Goal: Transaction & Acquisition: Purchase product/service

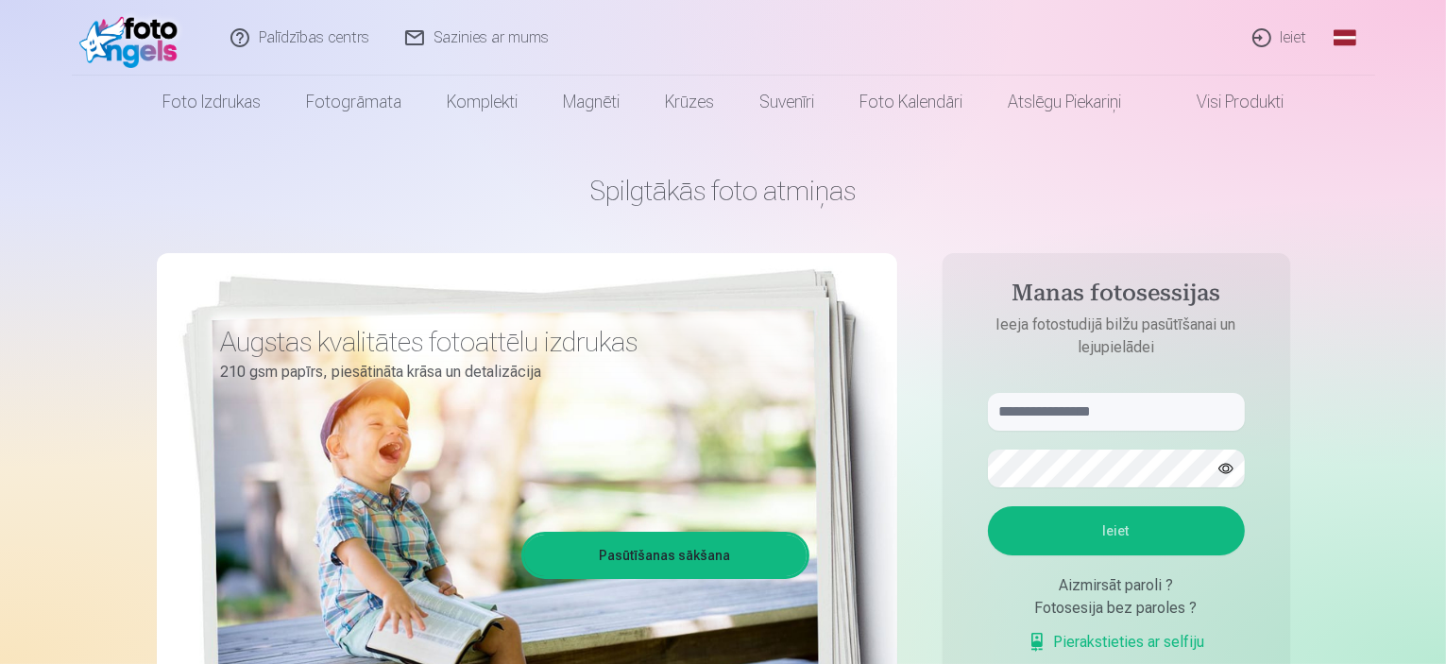
click at [1292, 35] on link "Ieiet" at bounding box center [1281, 38] width 91 height 76
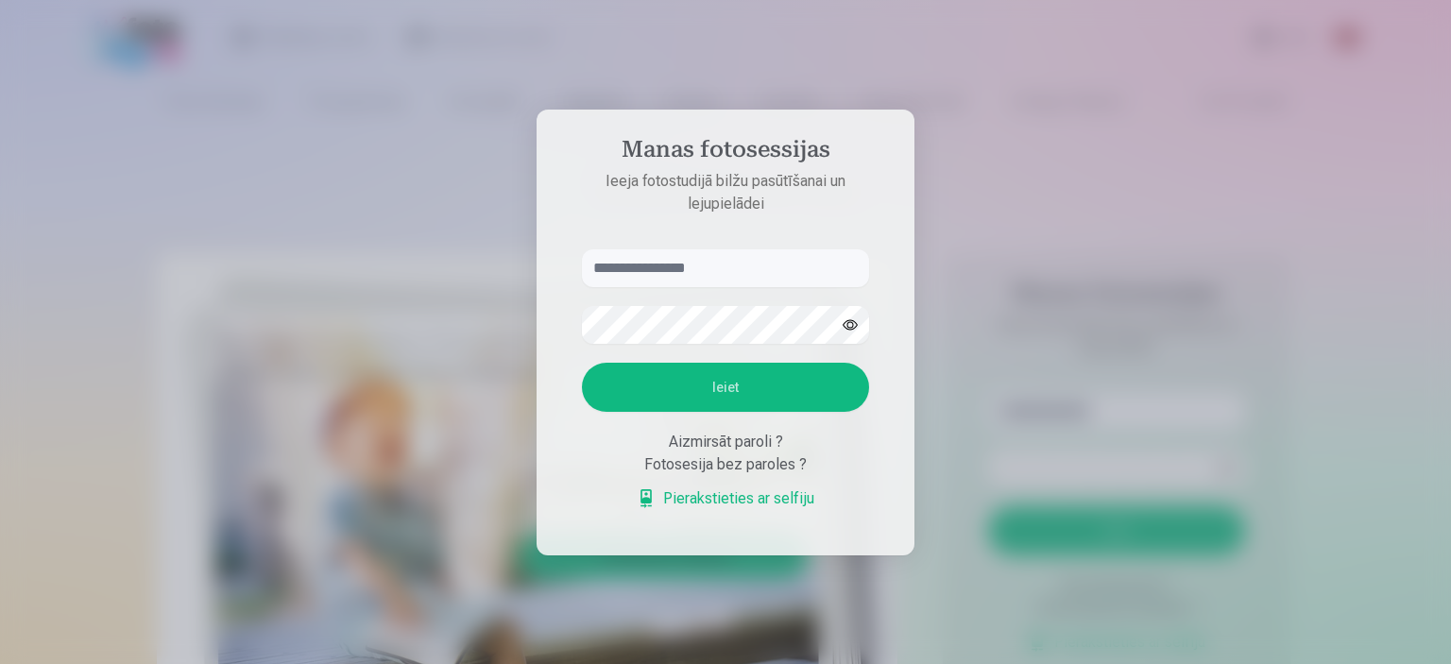
click at [778, 256] on input "text" at bounding box center [725, 268] width 287 height 38
click at [778, 256] on input "****" at bounding box center [725, 268] width 287 height 38
type input "**********"
click at [777, 384] on button "Ieiet" at bounding box center [725, 387] width 287 height 49
click at [1189, 335] on div at bounding box center [725, 332] width 1451 height 664
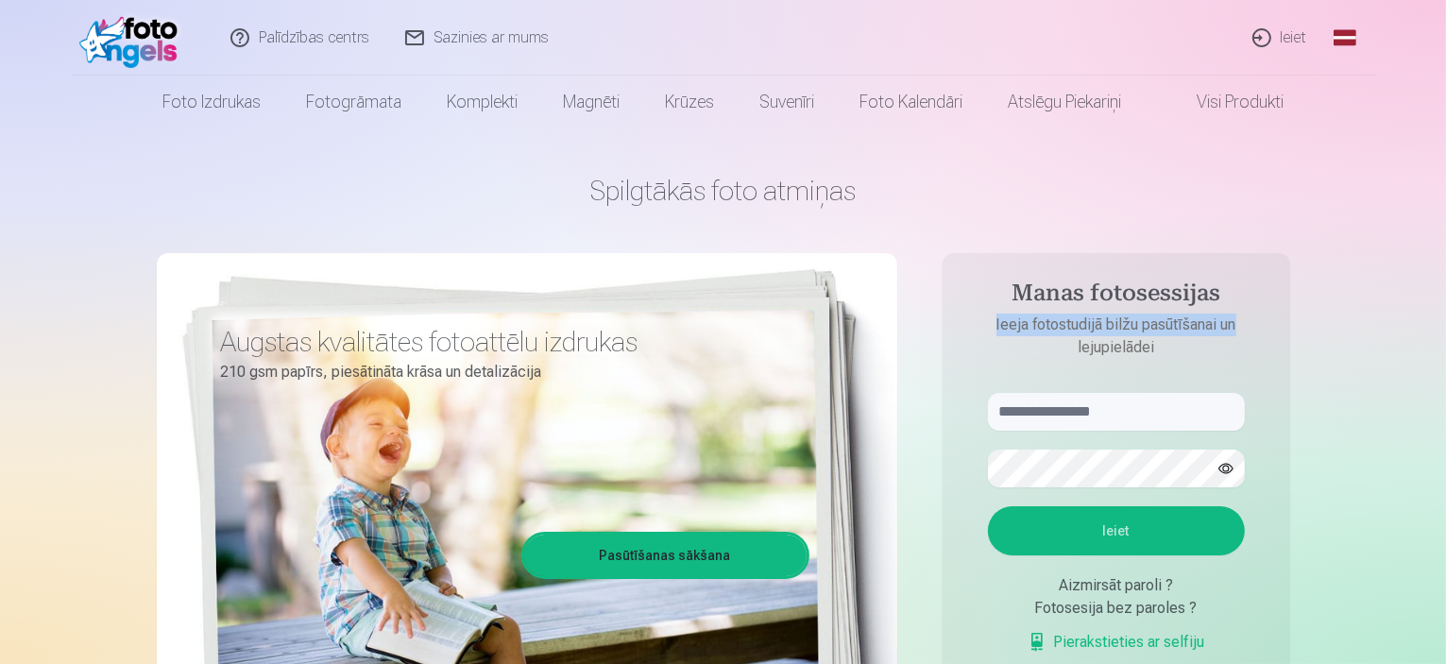
drag, startPoint x: 1359, startPoint y: 262, endPoint x: 1184, endPoint y: 318, distance: 183.7
click at [1446, 231] on html "Palīdzības centrs Sazinies ar mums Ieiet Global Latvian (lv) Lithuanian (lt) Ru…" at bounding box center [723, 332] width 1446 height 664
click at [1117, 419] on input "text" at bounding box center [1116, 412] width 257 height 38
click at [1134, 431] on form "Ieiet Aizmirsāt paroli ? Fotosesija bez paroles ? Pierakstieties ar selfiju" at bounding box center [1116, 533] width 295 height 280
click at [1135, 424] on input "text" at bounding box center [1116, 412] width 257 height 38
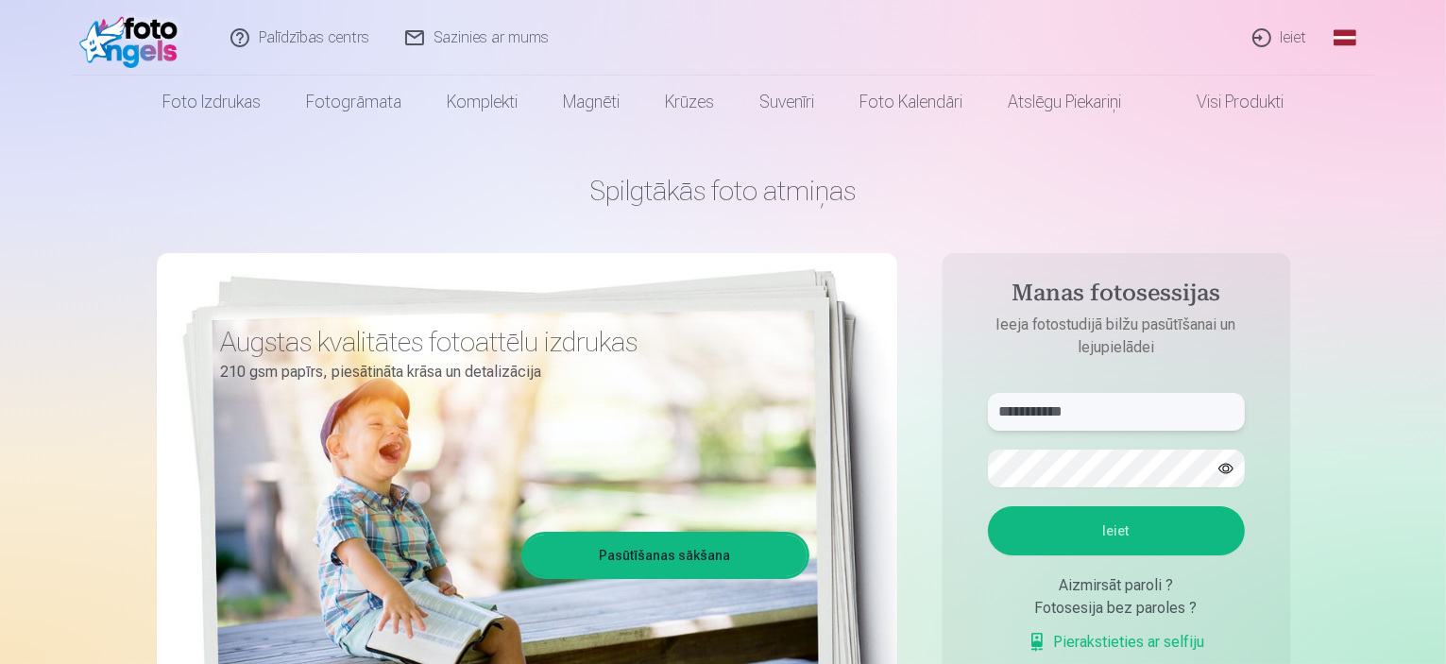
type input "**********"
click at [1229, 464] on button "button" at bounding box center [1226, 469] width 36 height 36
click at [1135, 522] on button "Ieiet" at bounding box center [1116, 530] width 257 height 49
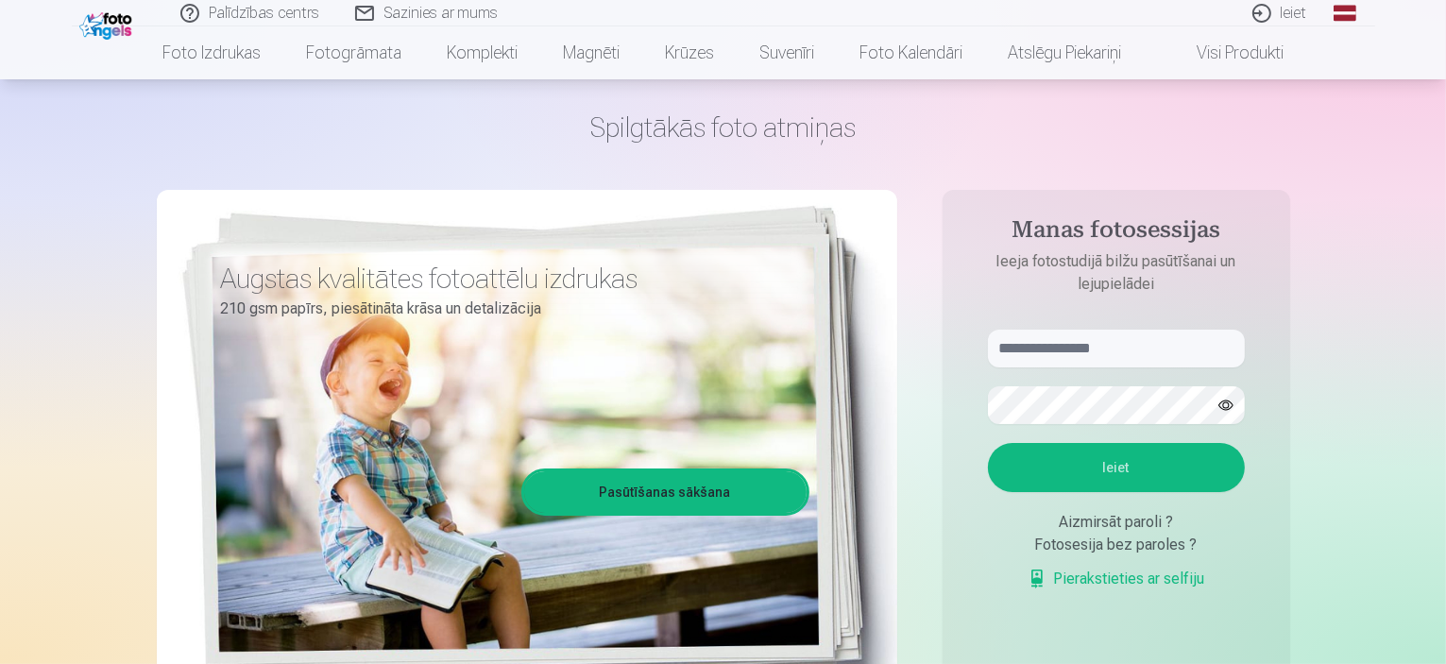
scroll to position [94, 0]
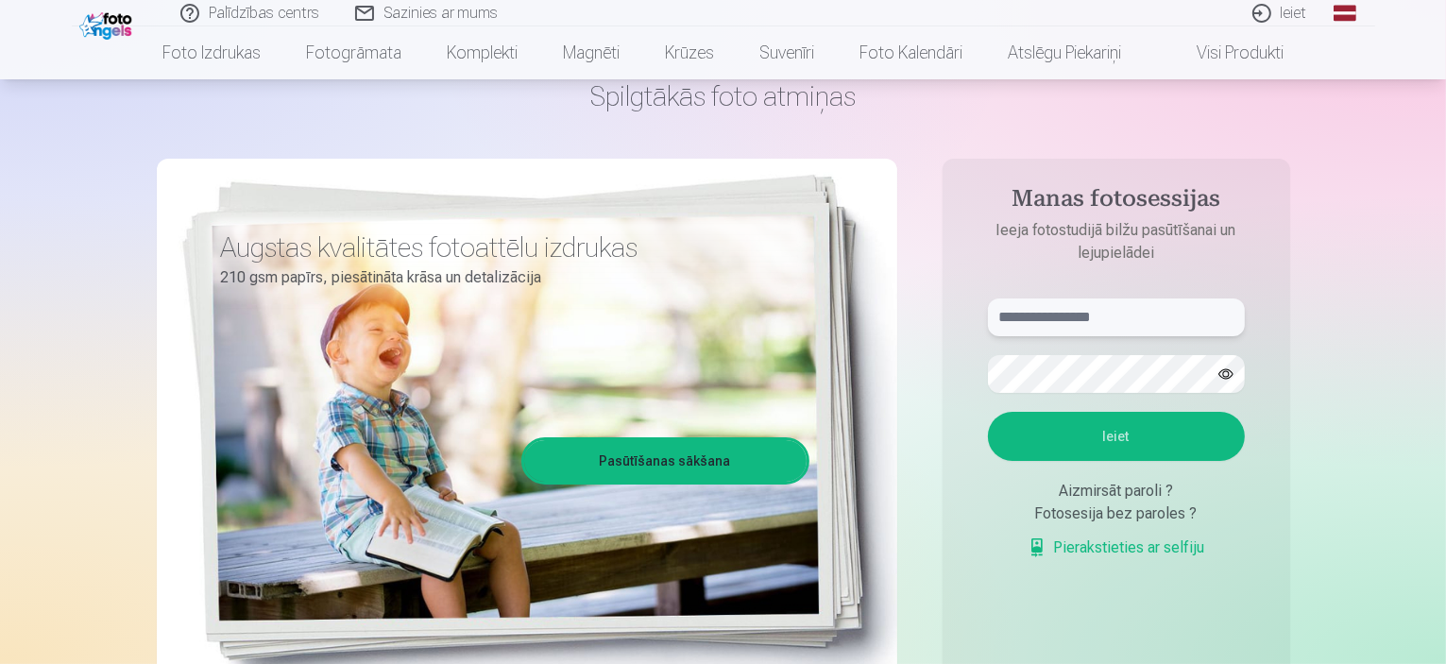
click at [1073, 313] on input "text" at bounding box center [1116, 318] width 257 height 38
type input "**********"
click at [1028, 426] on button "Ieiet" at bounding box center [1116, 436] width 257 height 49
click at [1218, 373] on button "button" at bounding box center [1226, 374] width 36 height 36
click at [1105, 428] on button "Ieiet" at bounding box center [1116, 436] width 257 height 49
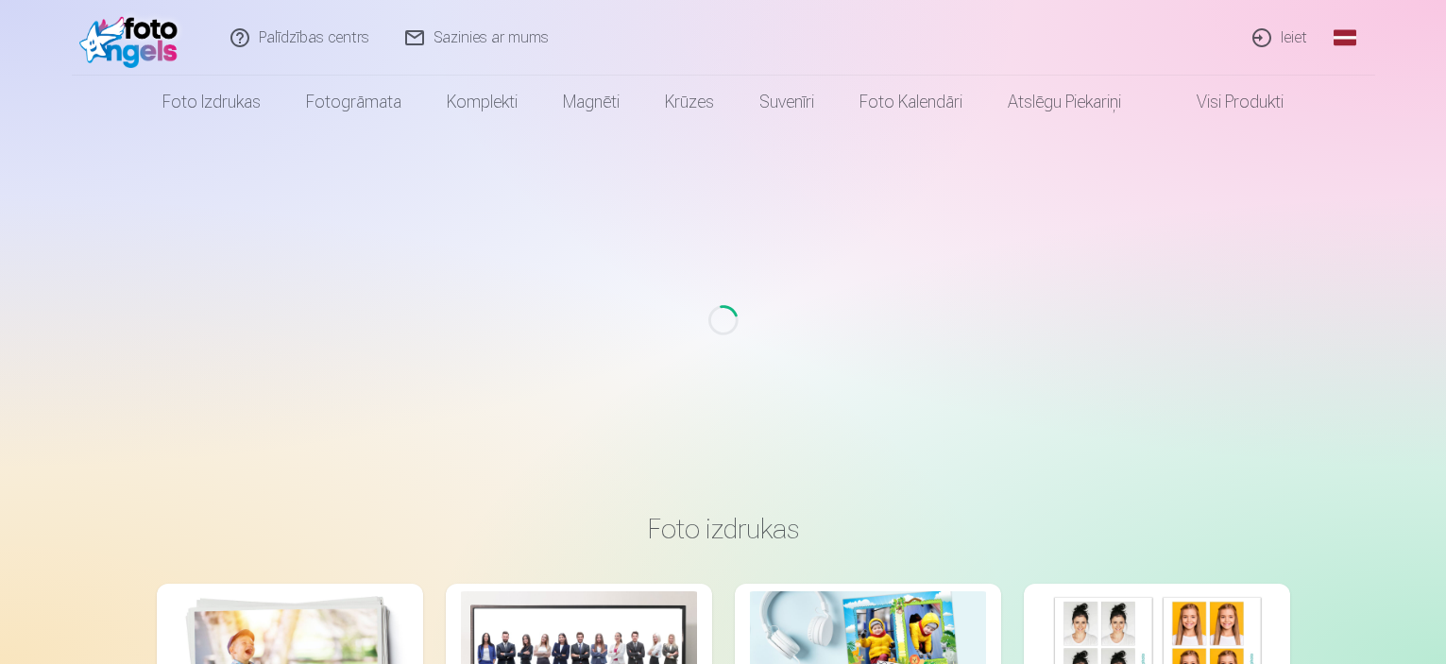
scroll to position [94, 0]
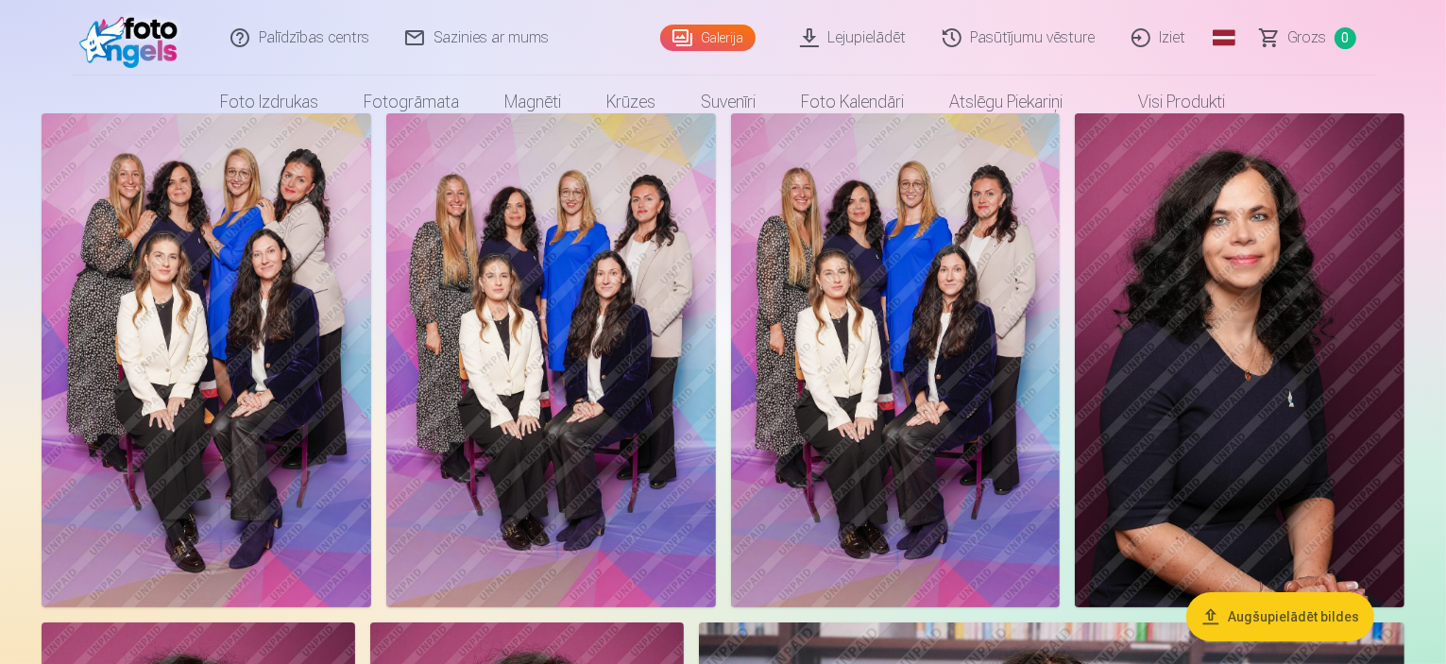
click at [220, 335] on img at bounding box center [207, 360] width 330 height 494
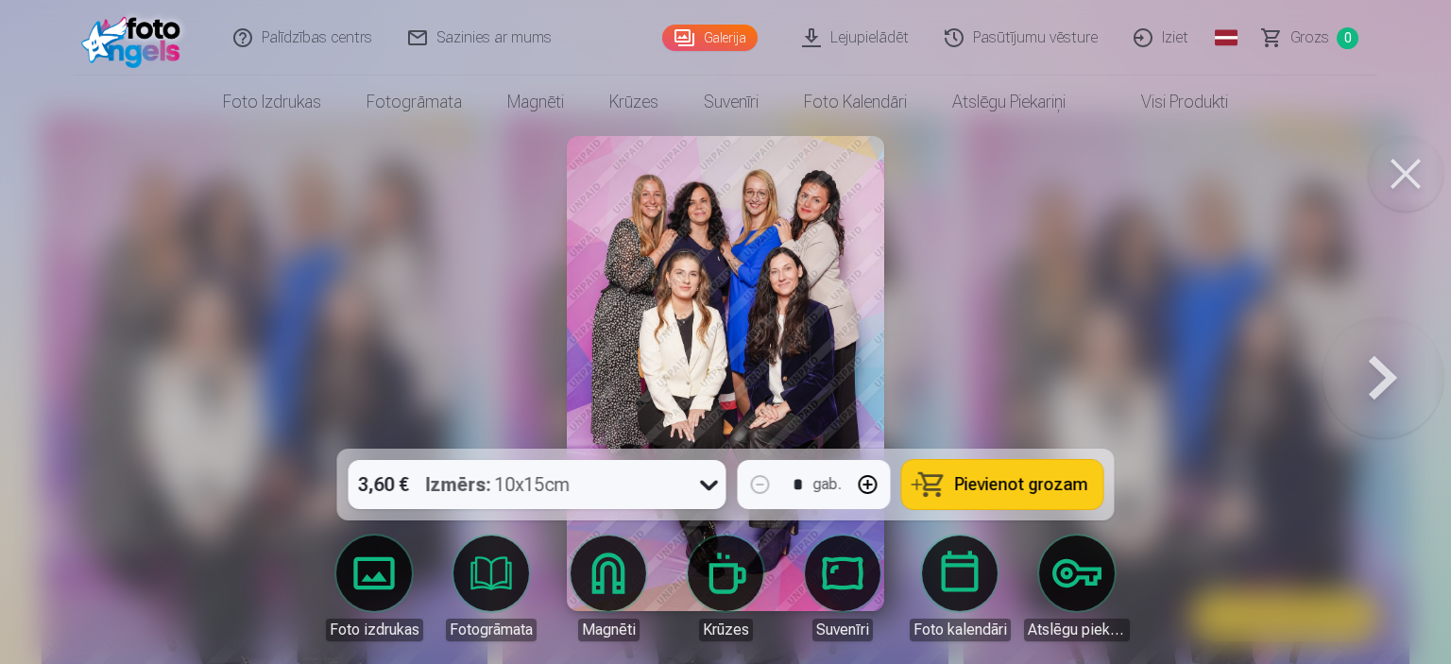
click at [1160, 369] on div at bounding box center [725, 332] width 1451 height 664
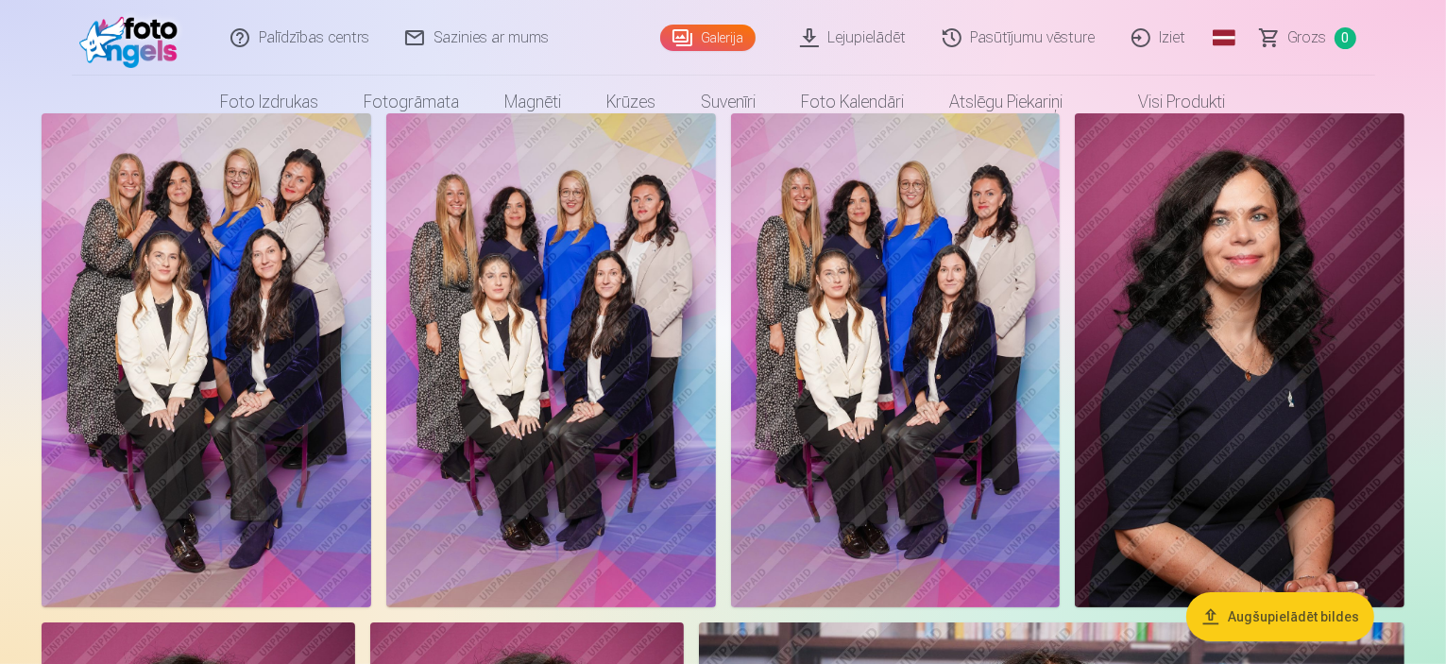
click at [336, 336] on img at bounding box center [207, 360] width 330 height 494
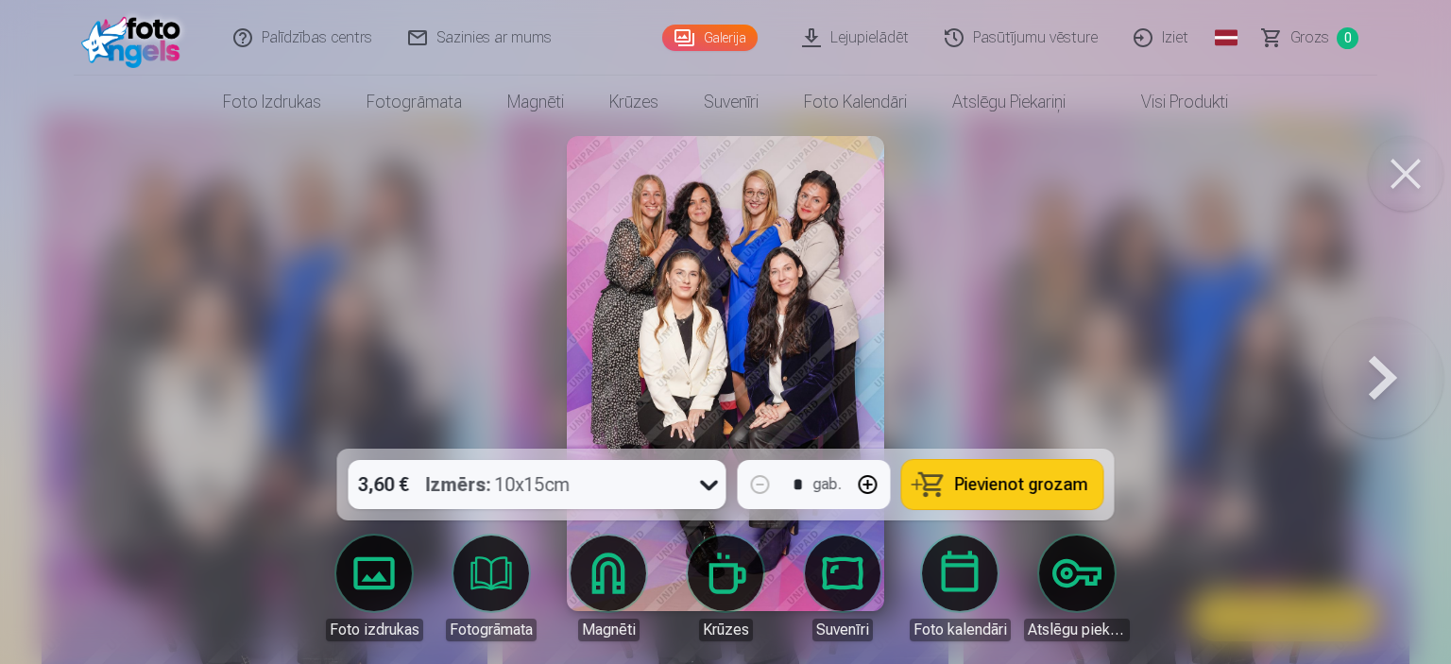
click at [1388, 368] on button at bounding box center [1383, 373] width 121 height 112
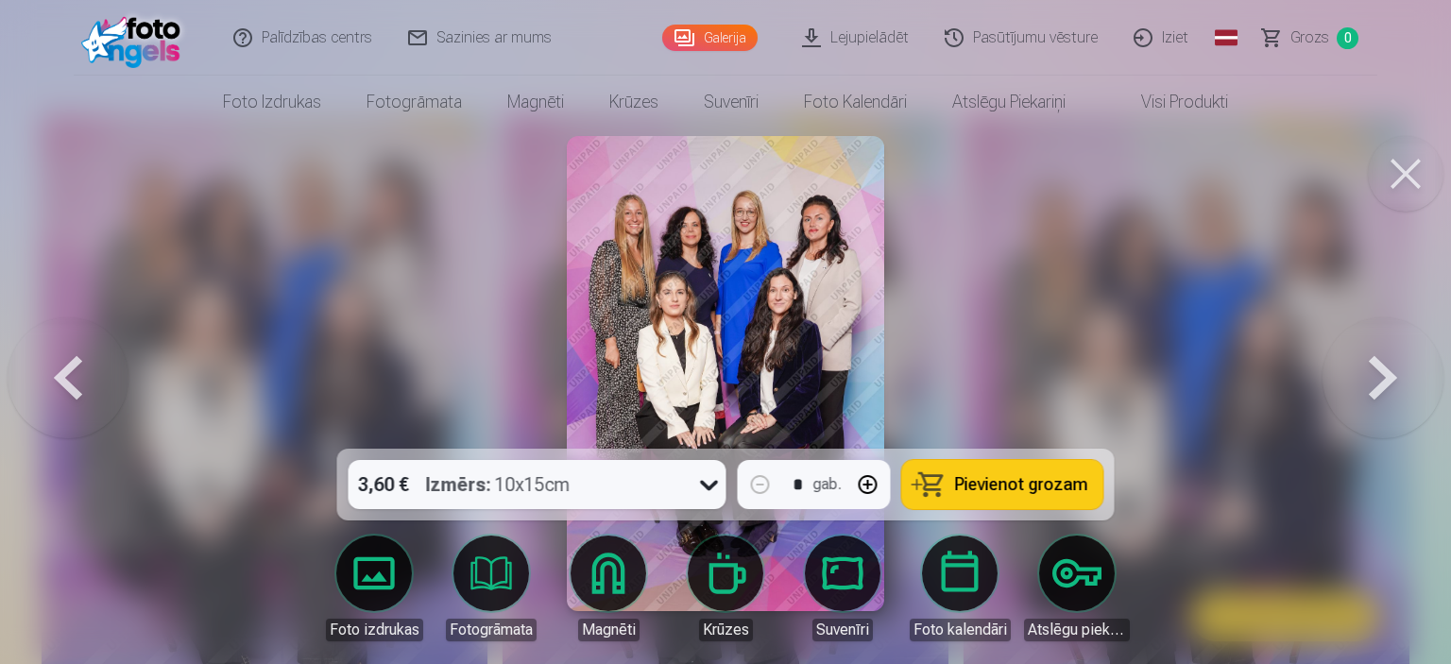
click at [69, 360] on button at bounding box center [68, 373] width 121 height 112
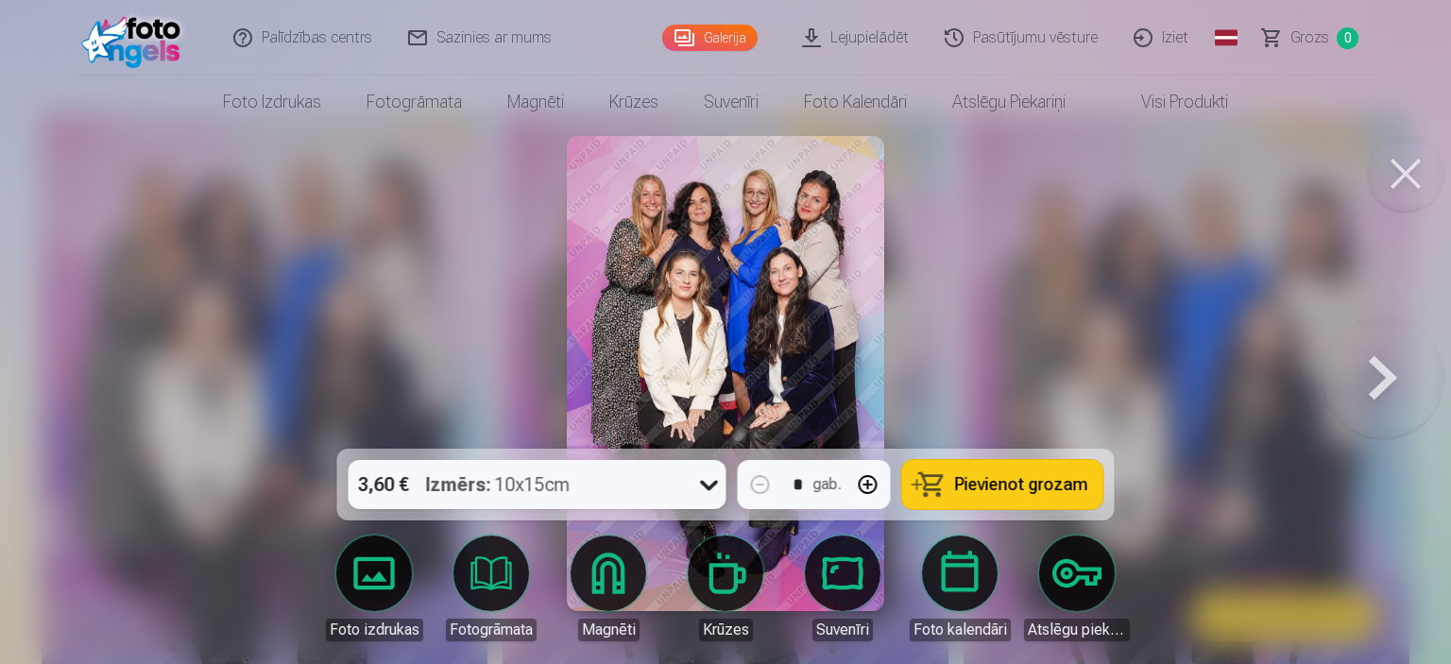
click at [69, 360] on div at bounding box center [725, 332] width 1451 height 664
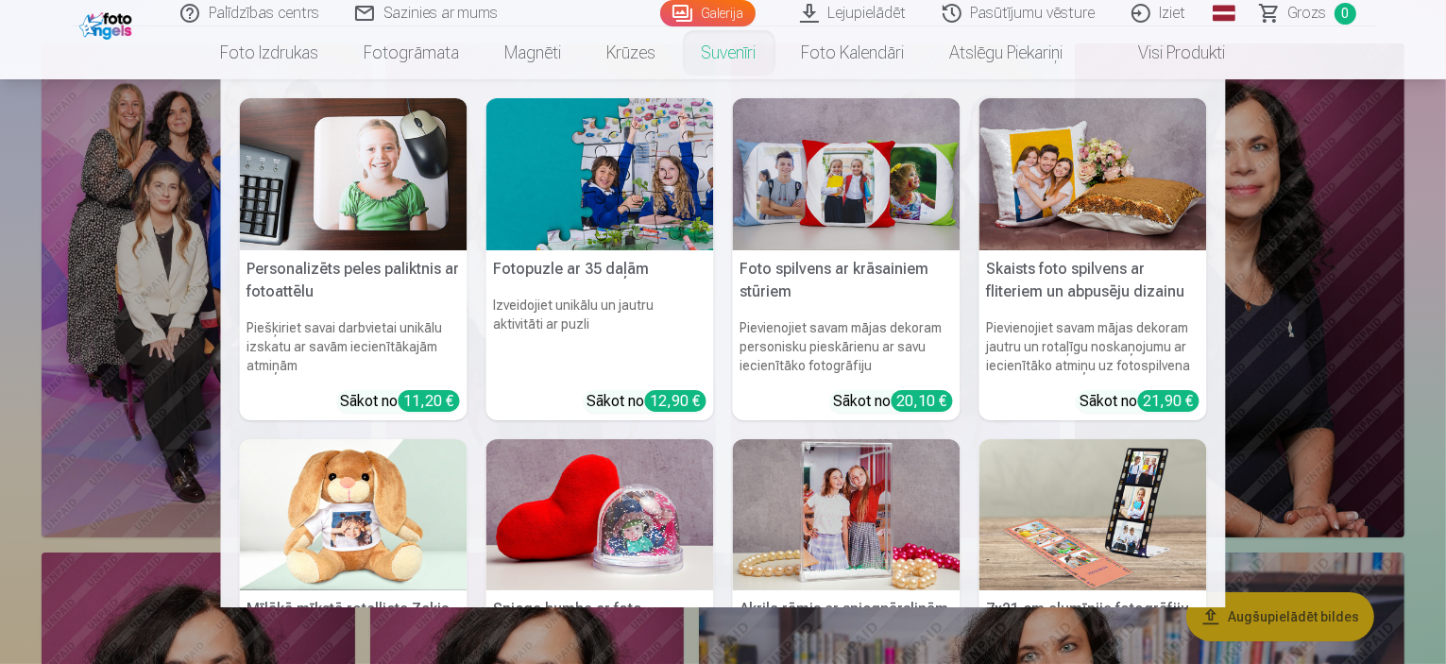
scroll to position [94, 0]
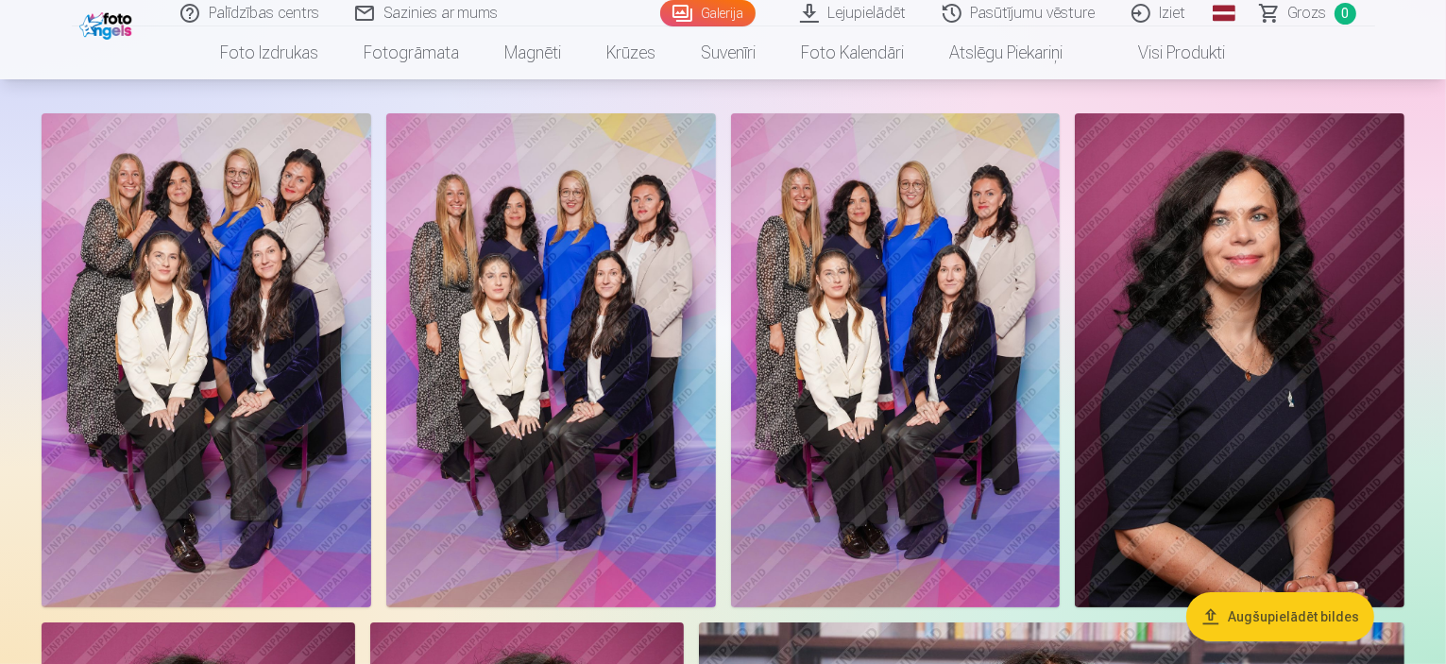
click at [254, 298] on img at bounding box center [207, 360] width 330 height 494
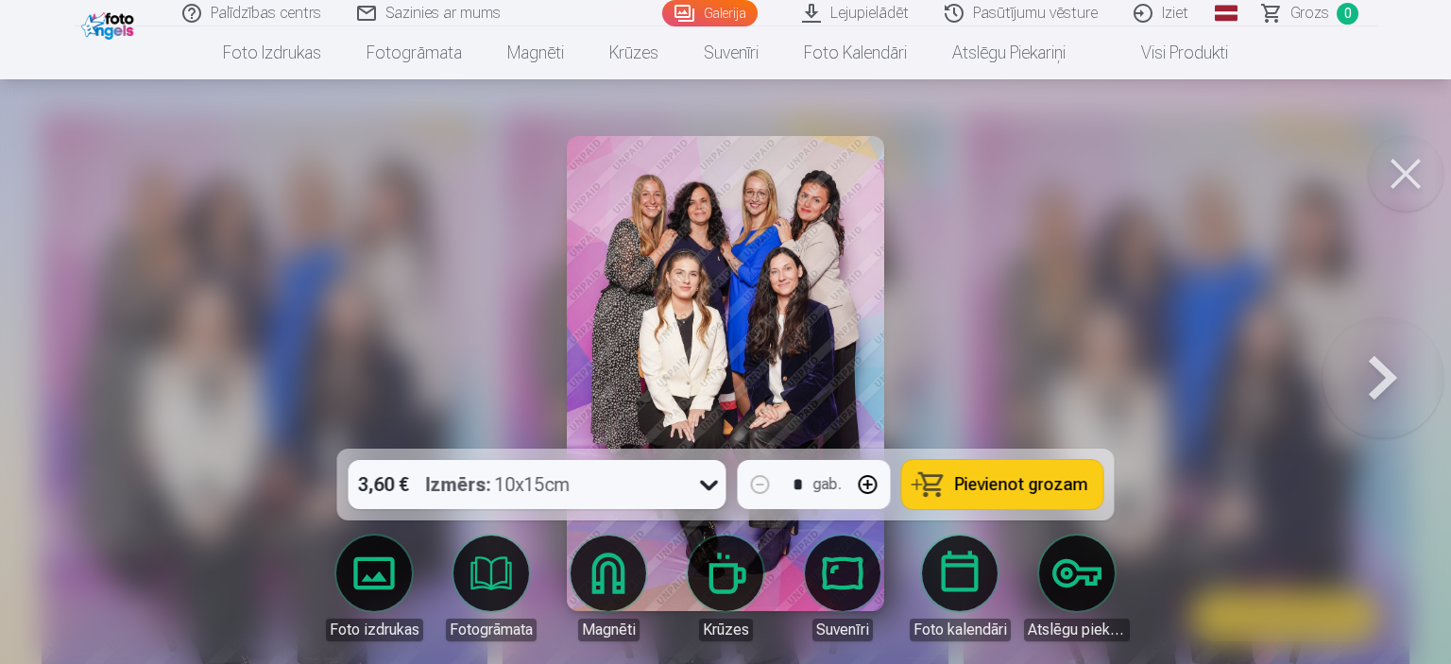
click at [697, 486] on icon at bounding box center [709, 485] width 30 height 30
click at [977, 294] on div at bounding box center [725, 332] width 1451 height 664
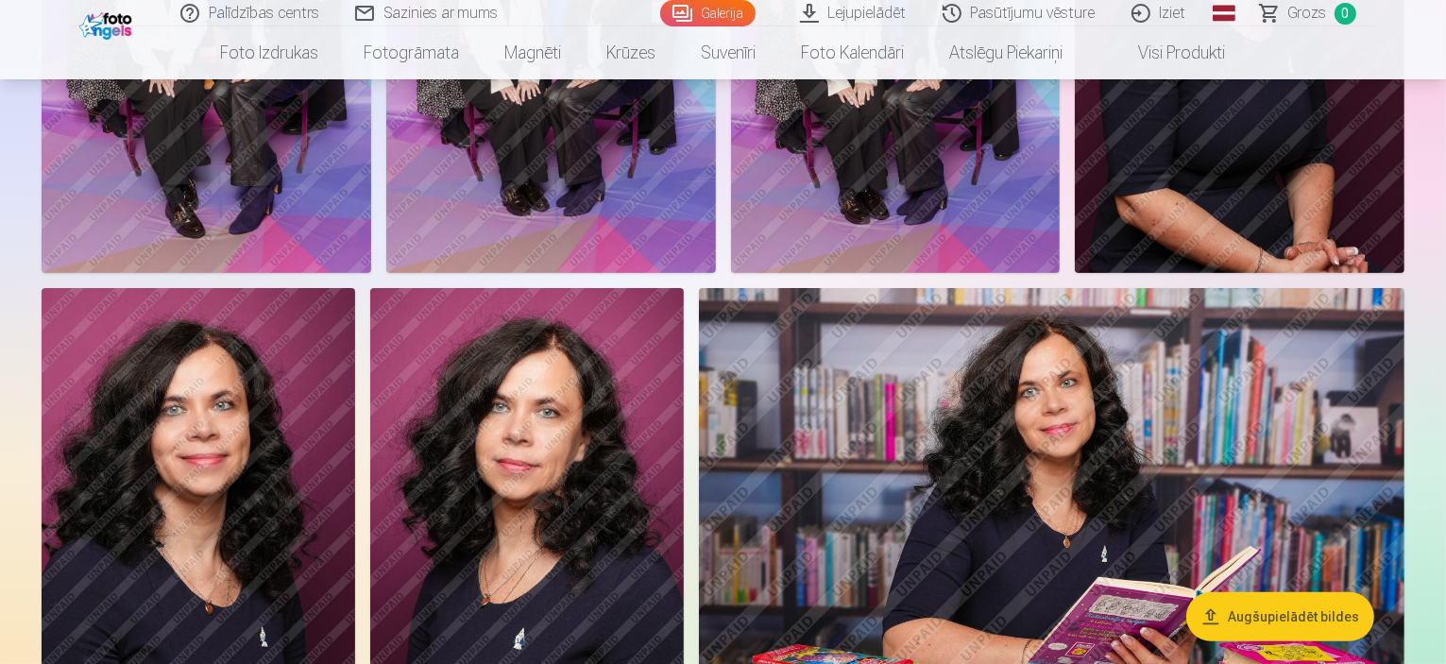
scroll to position [189, 0]
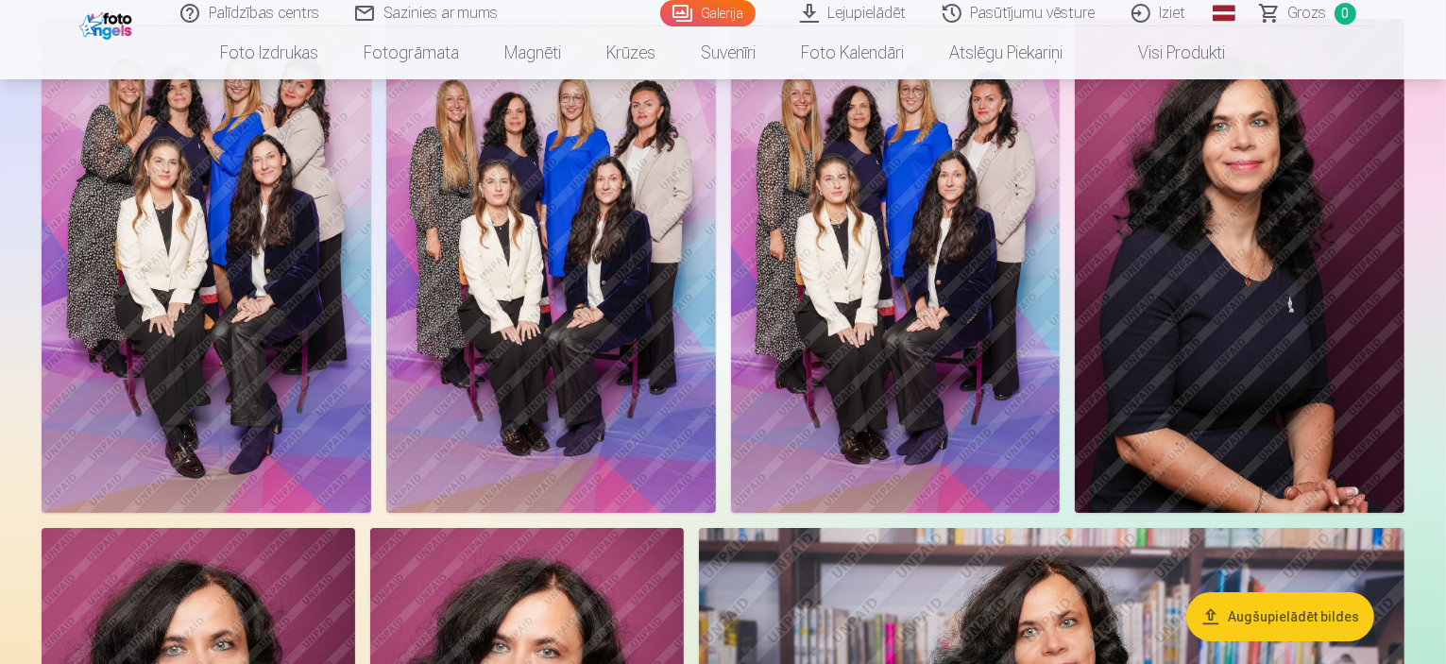
click at [355, 260] on img at bounding box center [207, 266] width 330 height 494
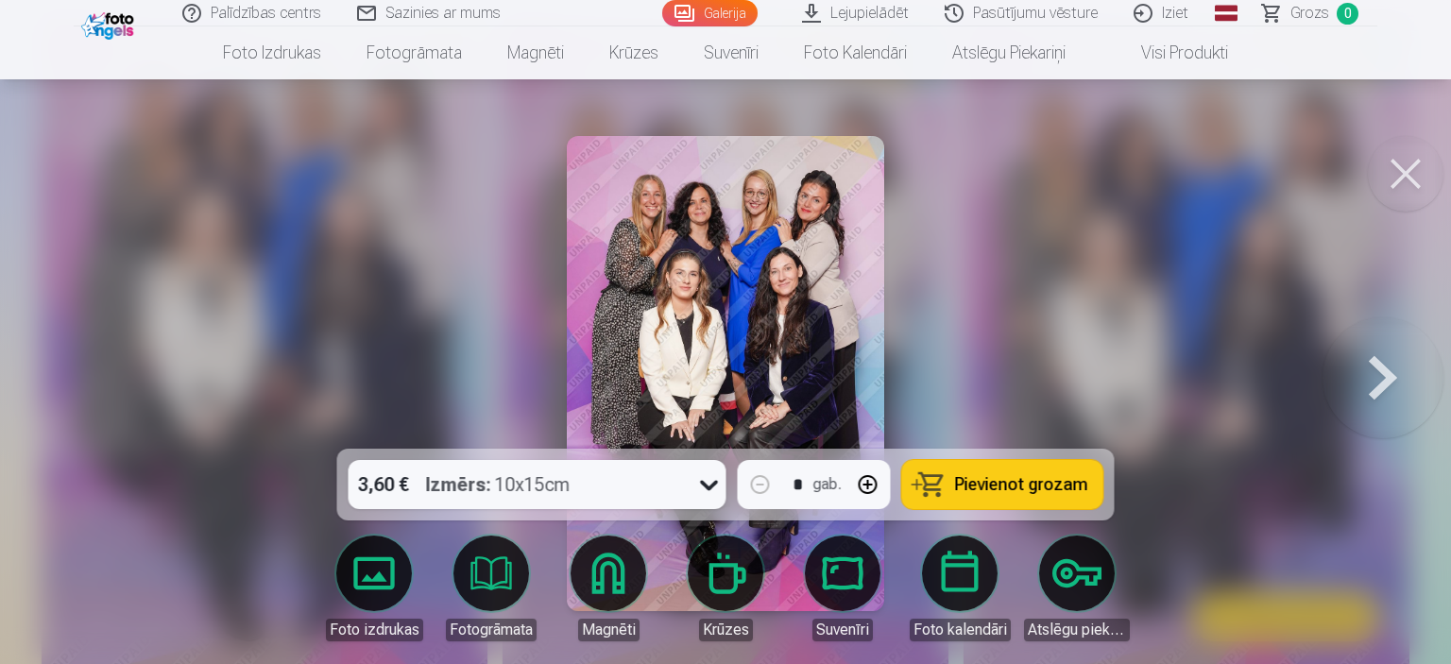
click at [1386, 368] on button at bounding box center [1383, 373] width 121 height 112
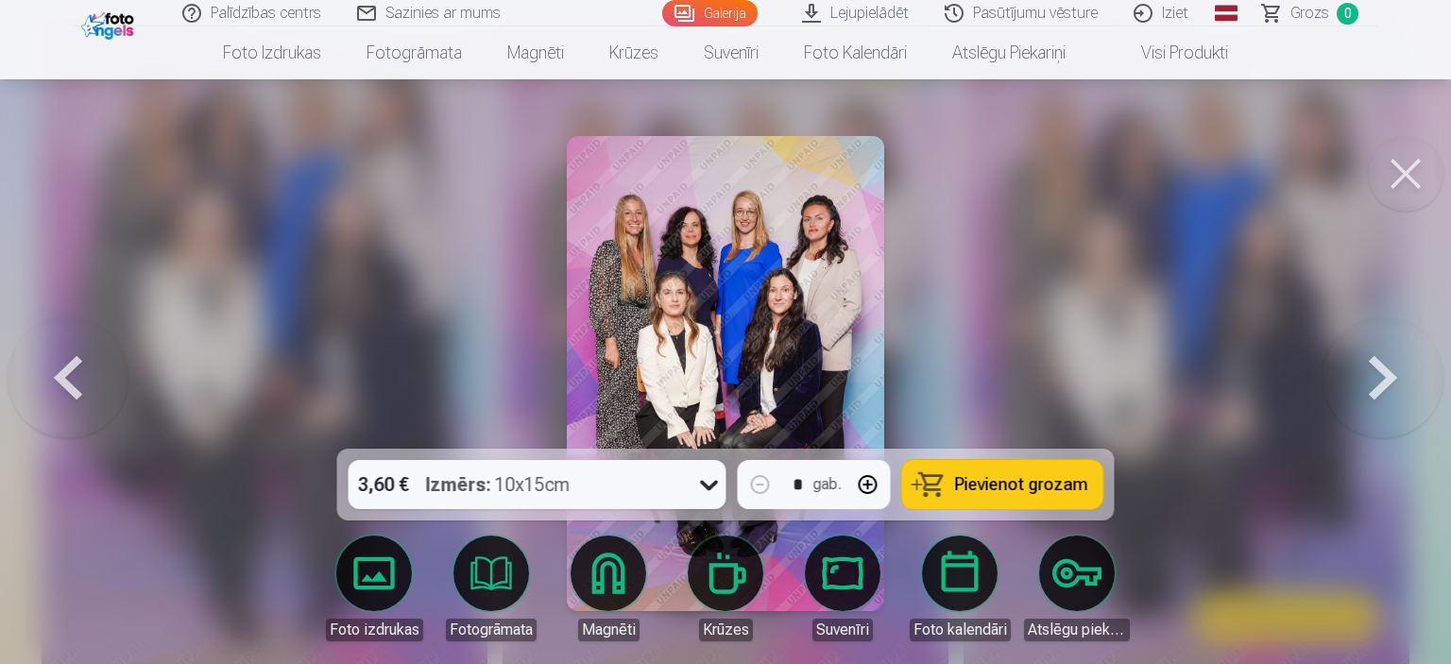
click at [1386, 368] on button at bounding box center [1383, 373] width 121 height 112
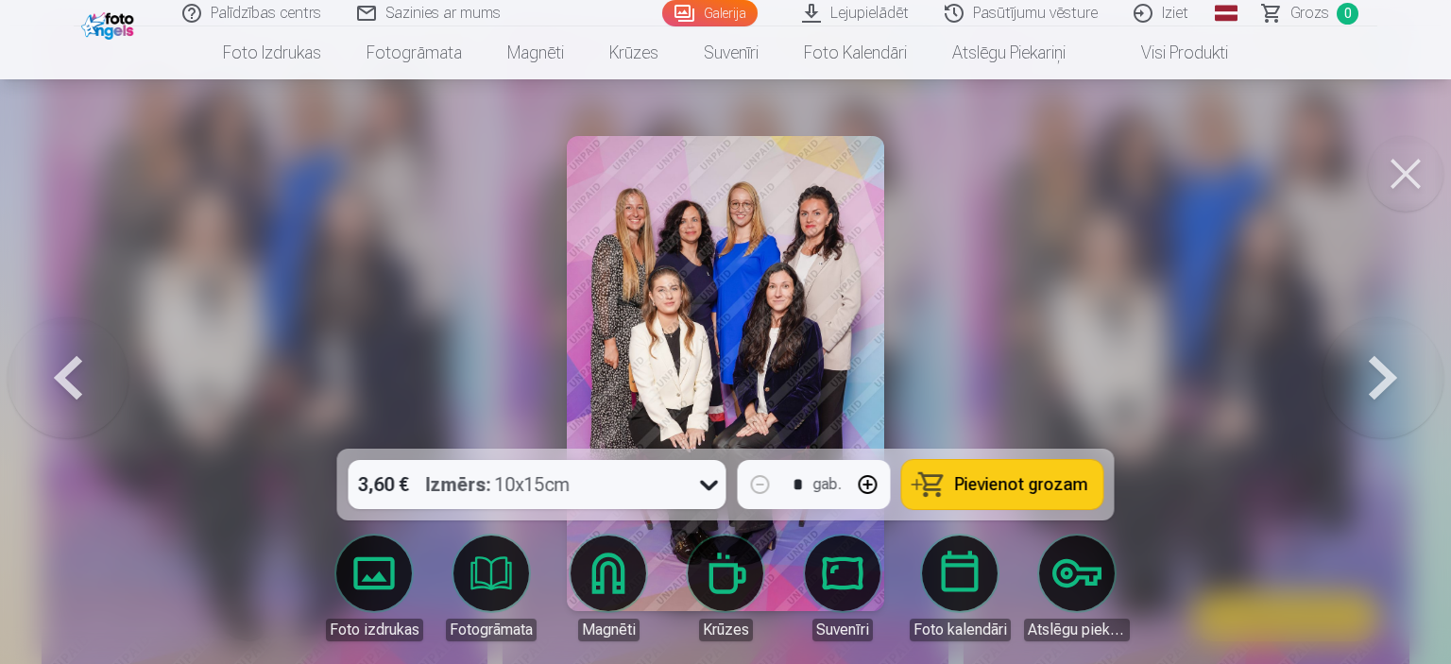
click at [1386, 366] on button at bounding box center [1383, 373] width 121 height 112
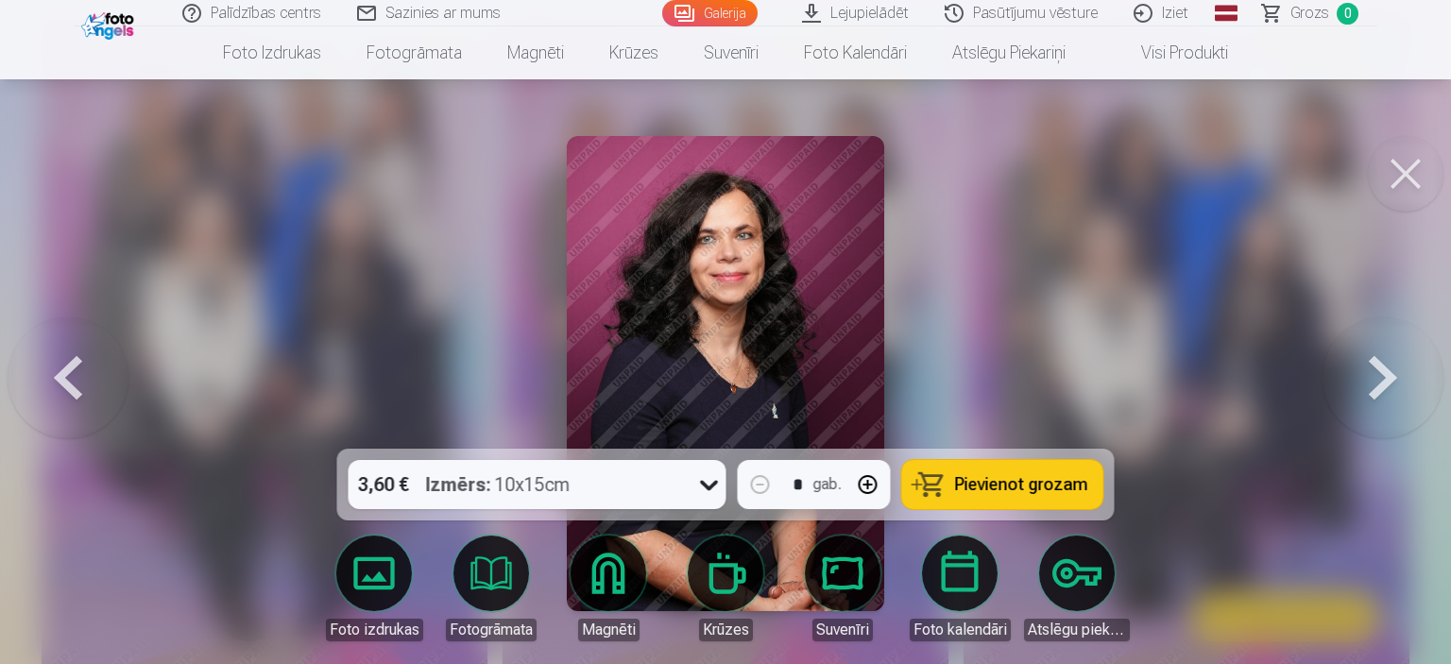
click at [1402, 172] on button at bounding box center [1406, 174] width 76 height 76
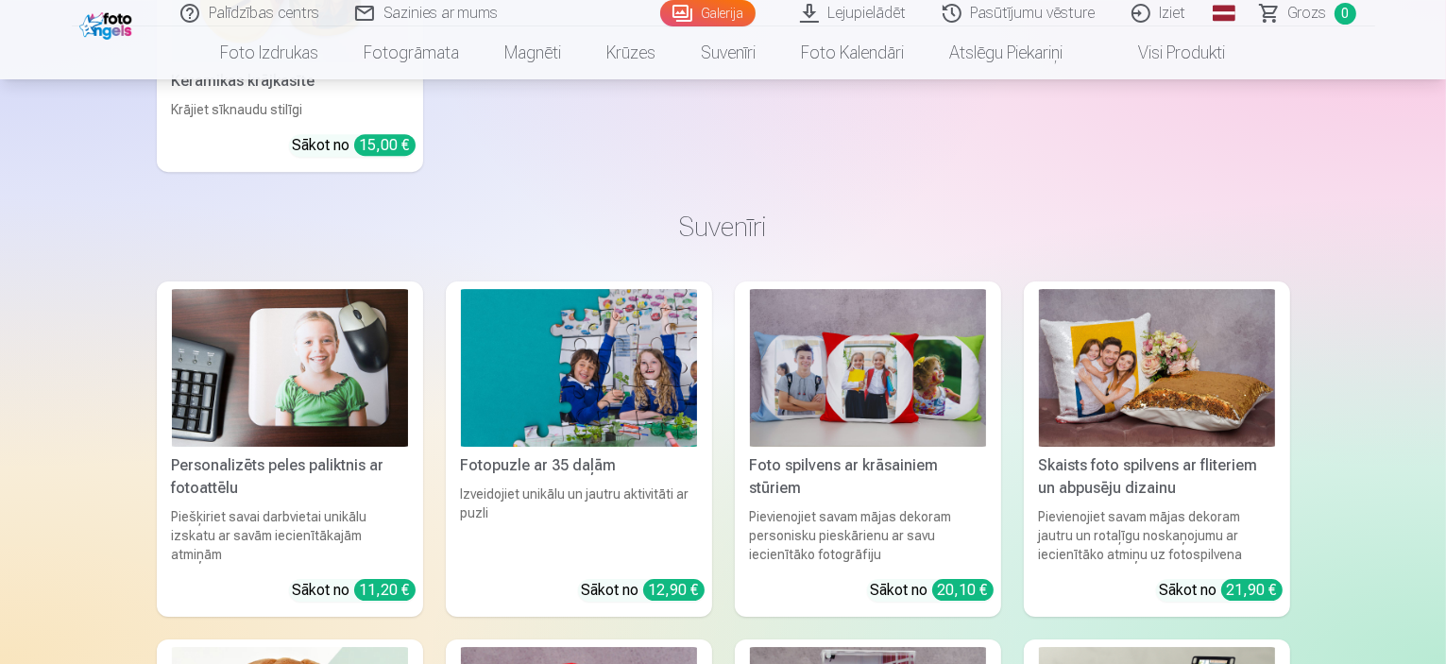
scroll to position [6047, 0]
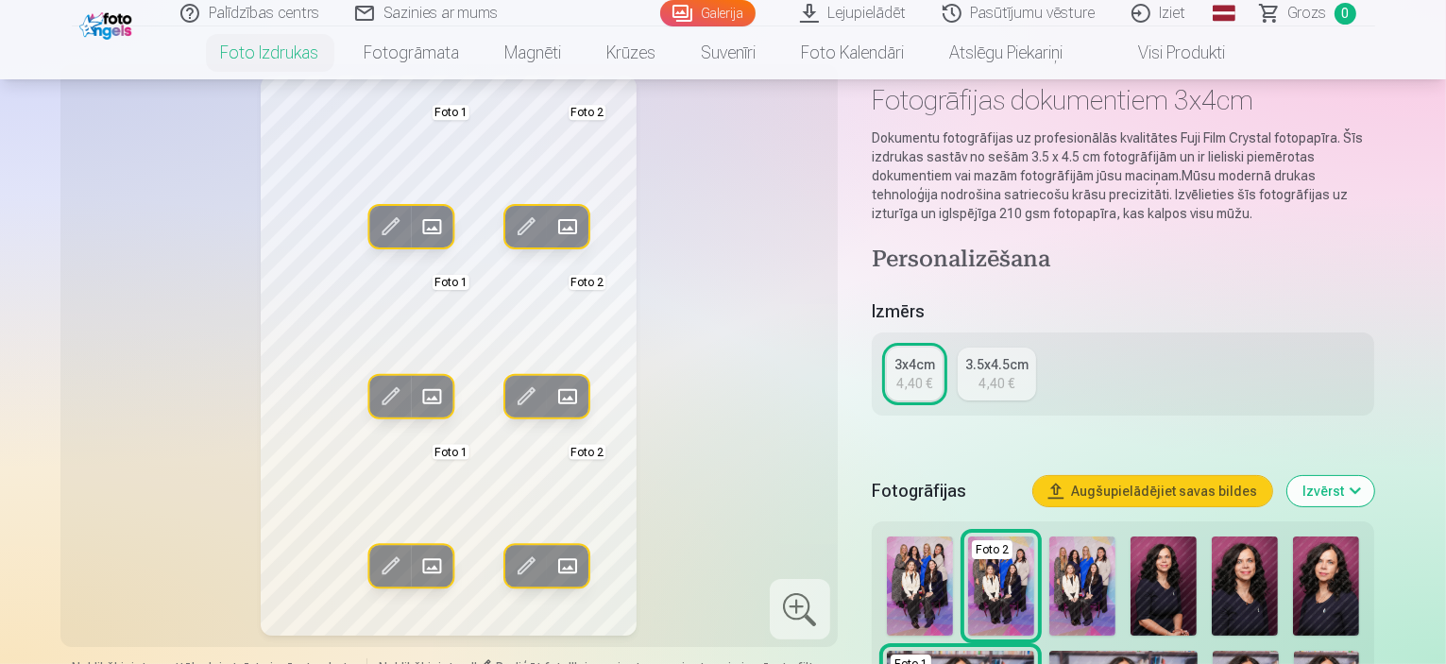
scroll to position [94, 0]
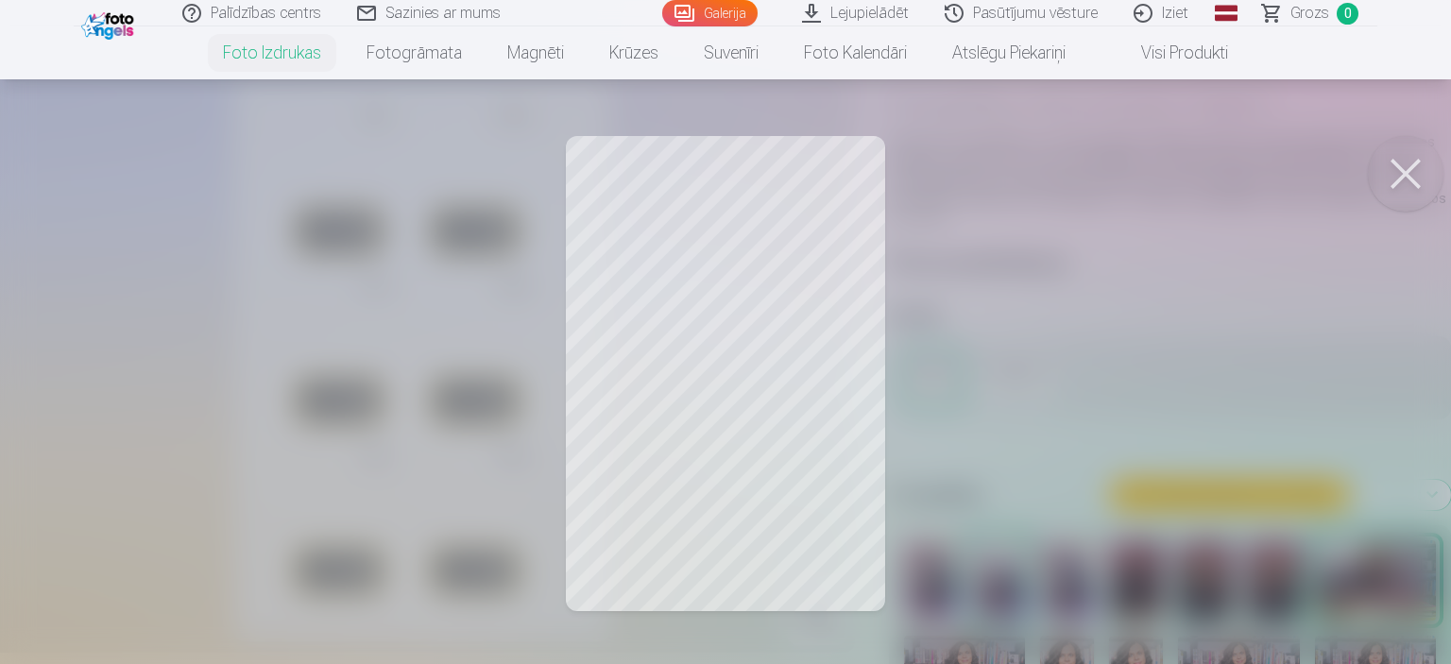
click at [1410, 165] on button at bounding box center [1406, 174] width 76 height 76
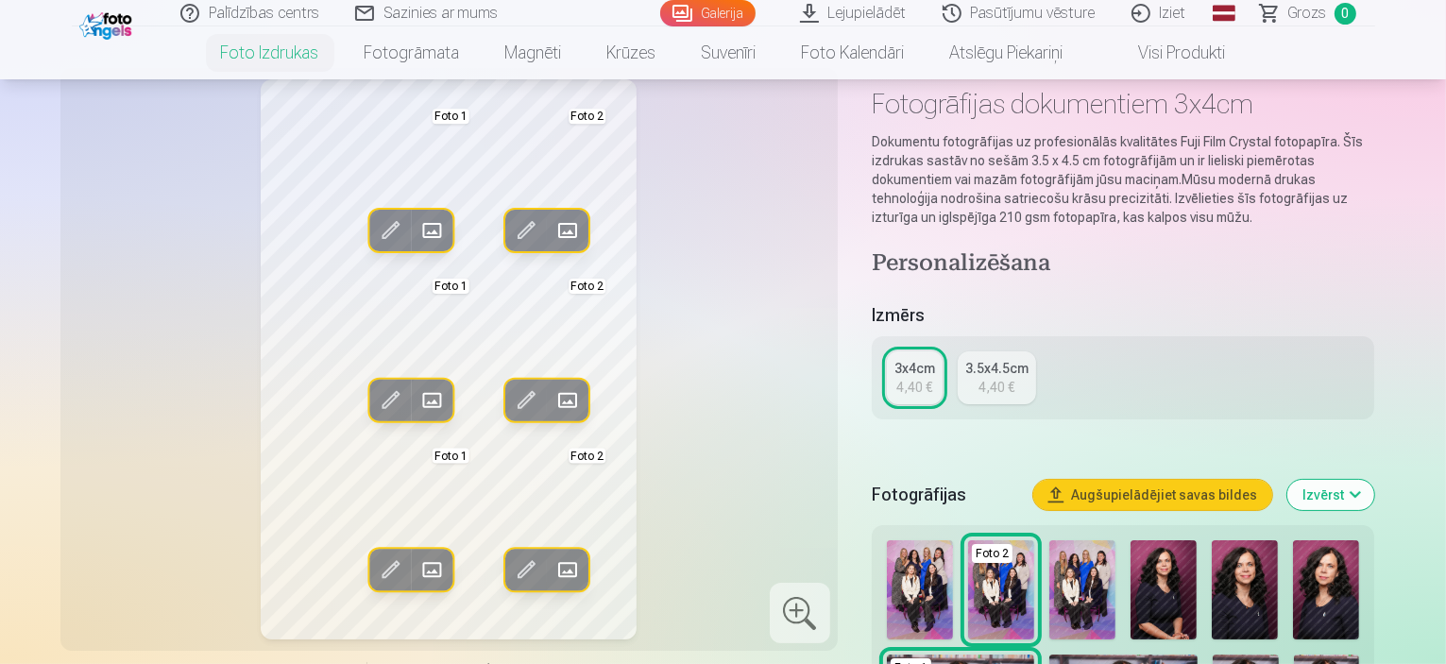
click at [511, 224] on span at bounding box center [526, 230] width 30 height 30
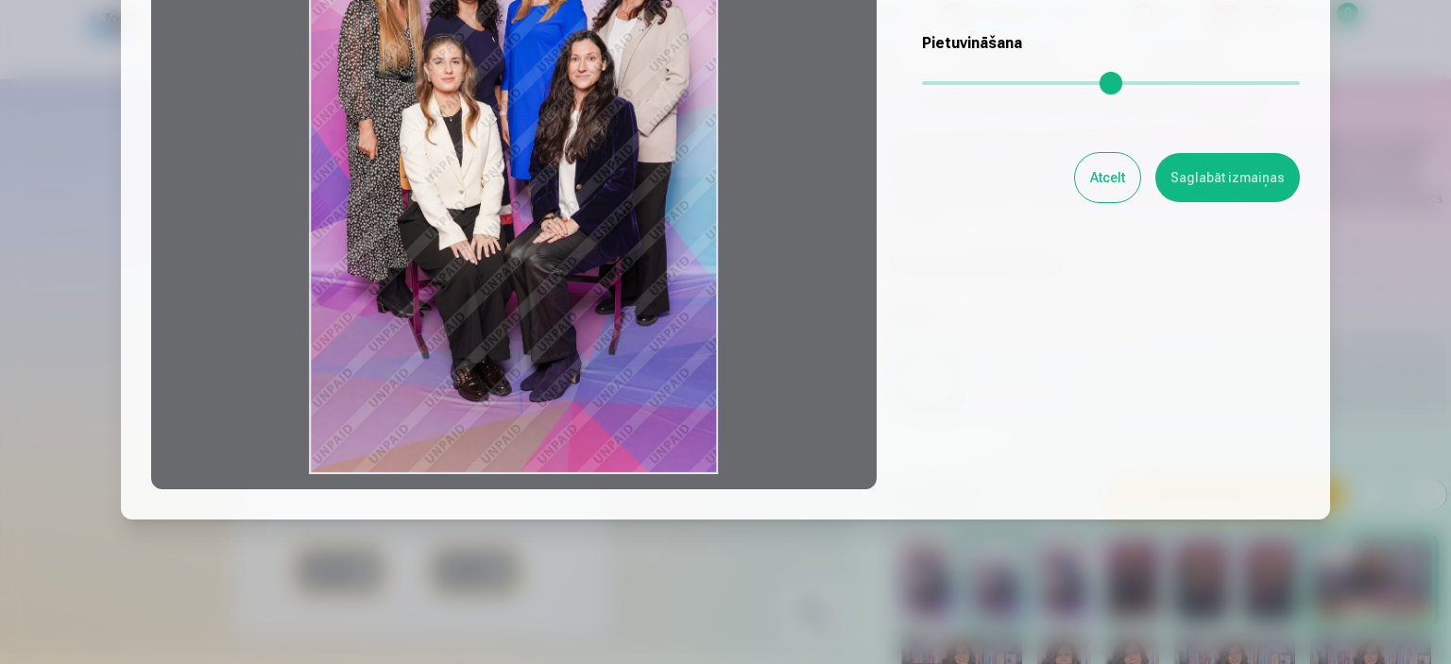
scroll to position [0, 0]
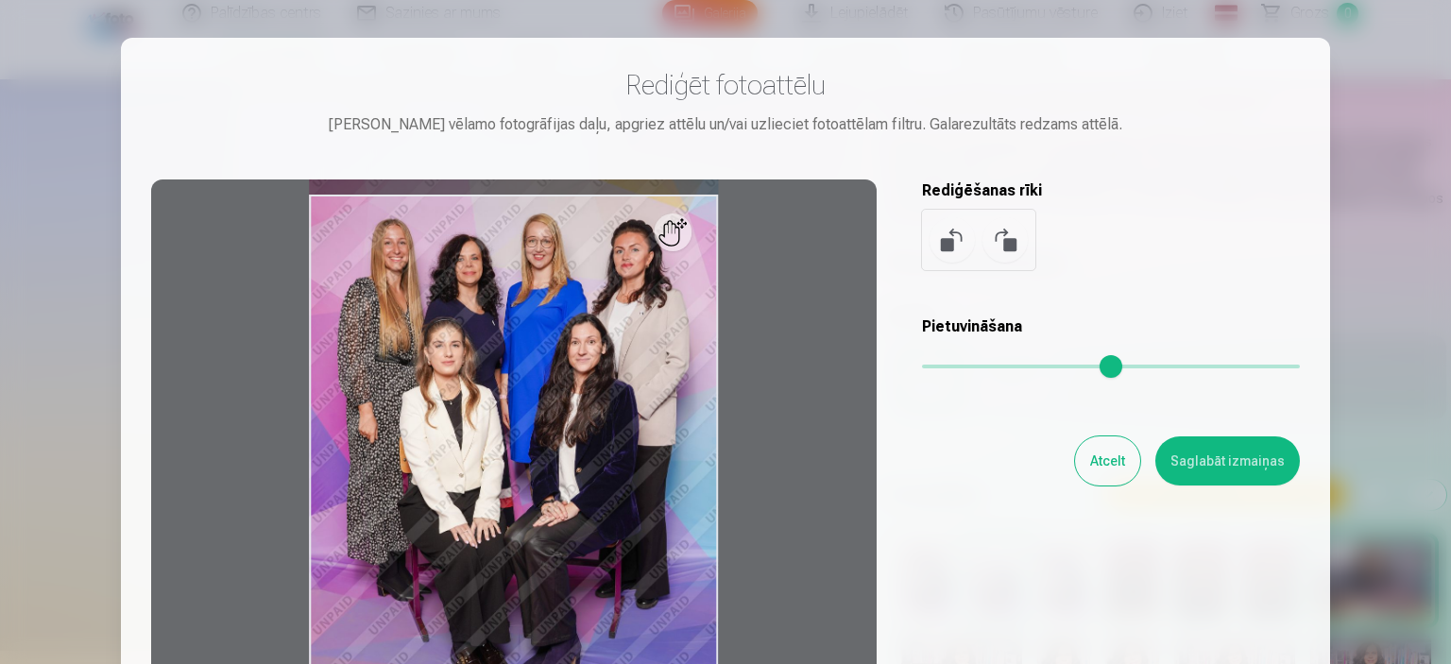
click at [1006, 233] on button at bounding box center [1005, 239] width 45 height 45
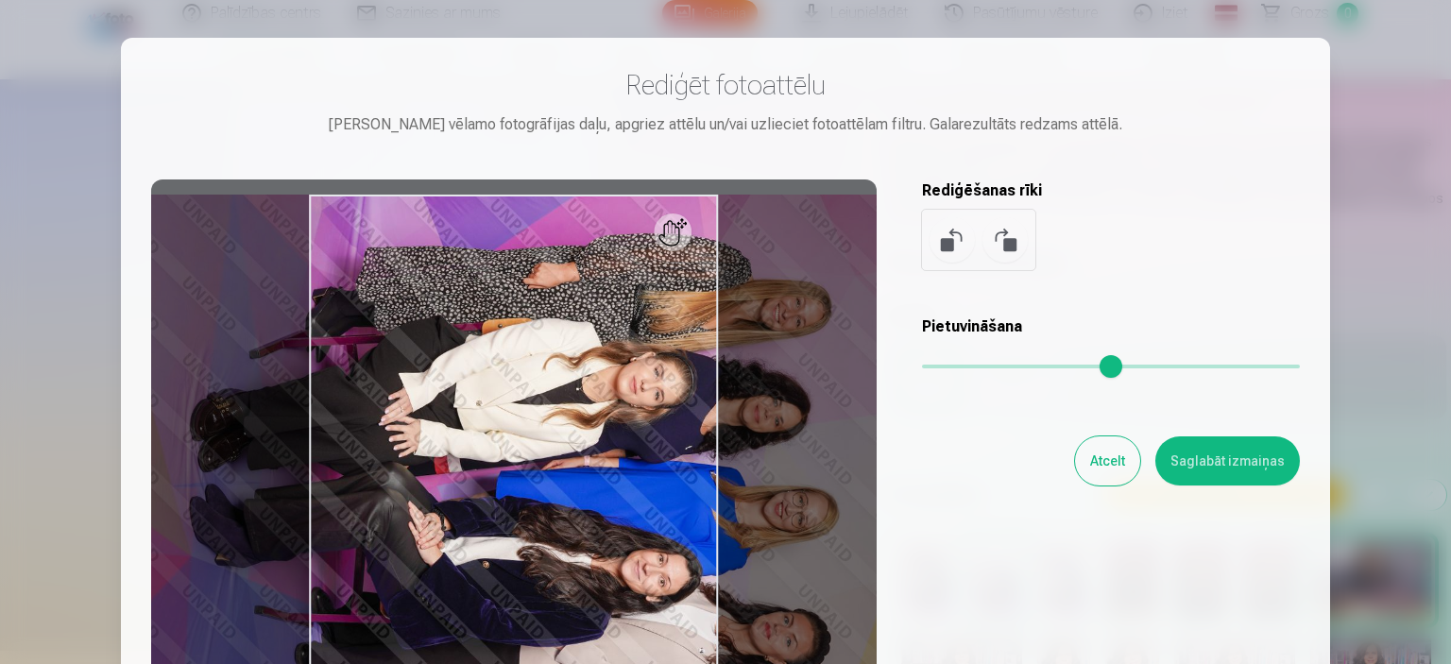
click at [1006, 233] on button at bounding box center [1005, 239] width 45 height 45
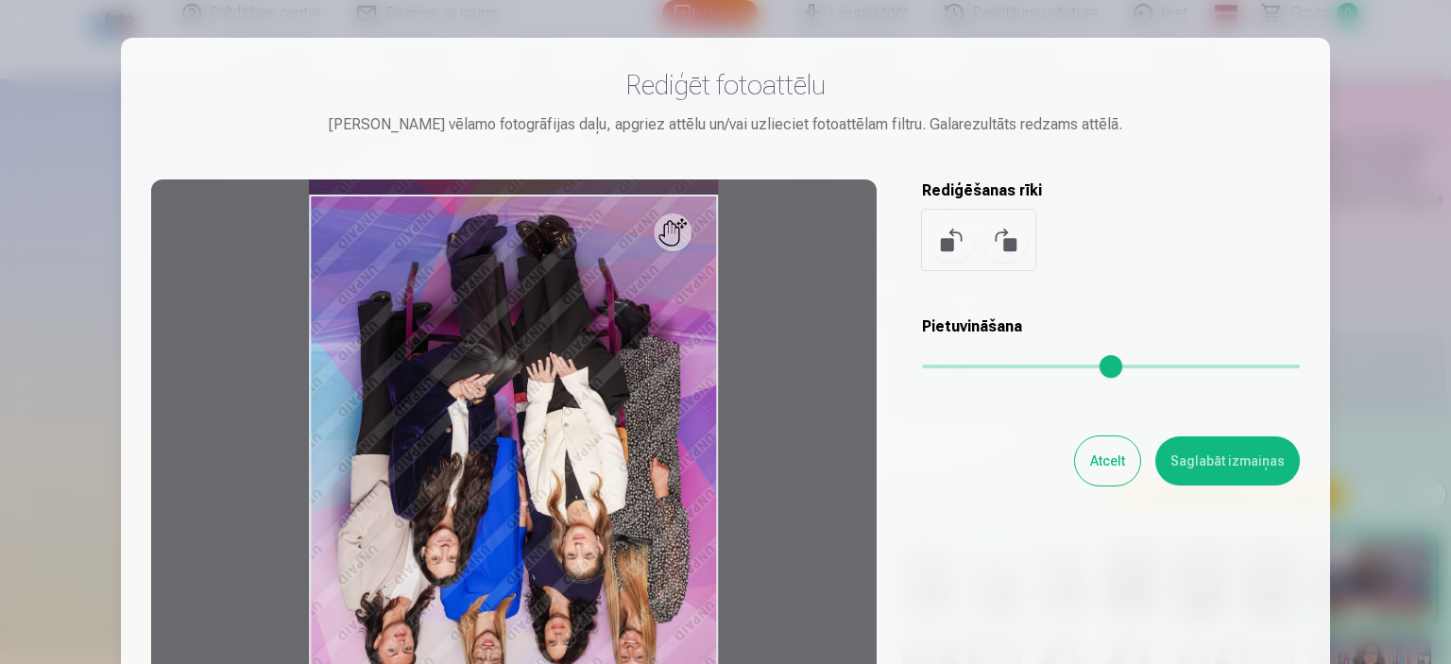
click at [1006, 233] on button at bounding box center [1005, 239] width 45 height 45
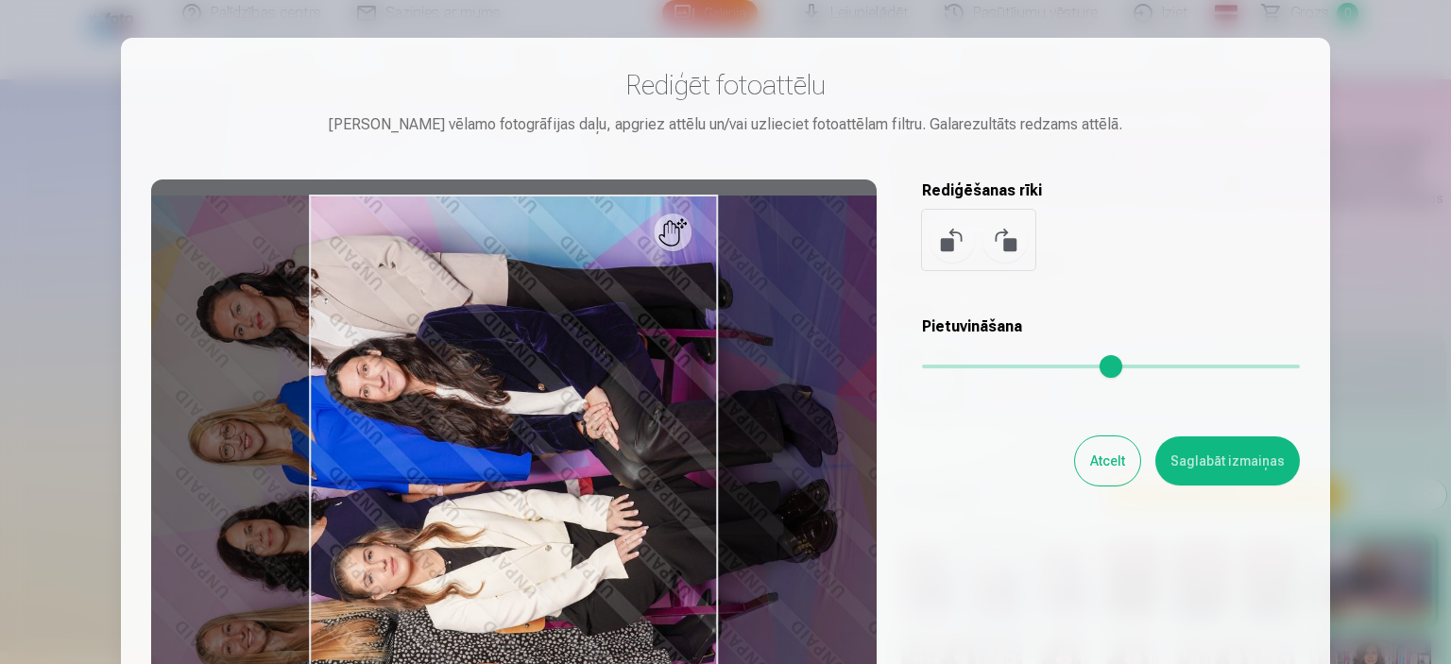
click at [1006, 233] on button at bounding box center [1005, 239] width 45 height 45
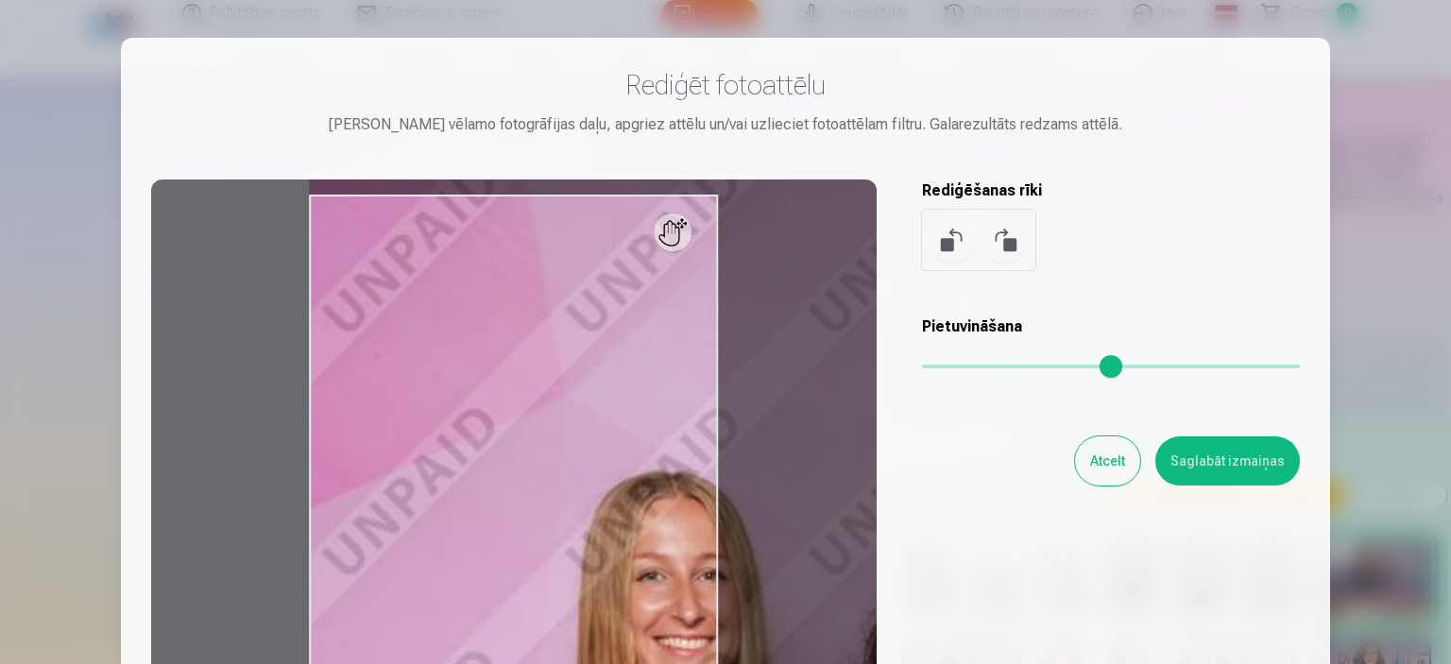
drag, startPoint x: 930, startPoint y: 367, endPoint x: 1062, endPoint y: 362, distance: 132.4
type input "****"
click at [1062, 365] on input "range" at bounding box center [1111, 367] width 378 height 4
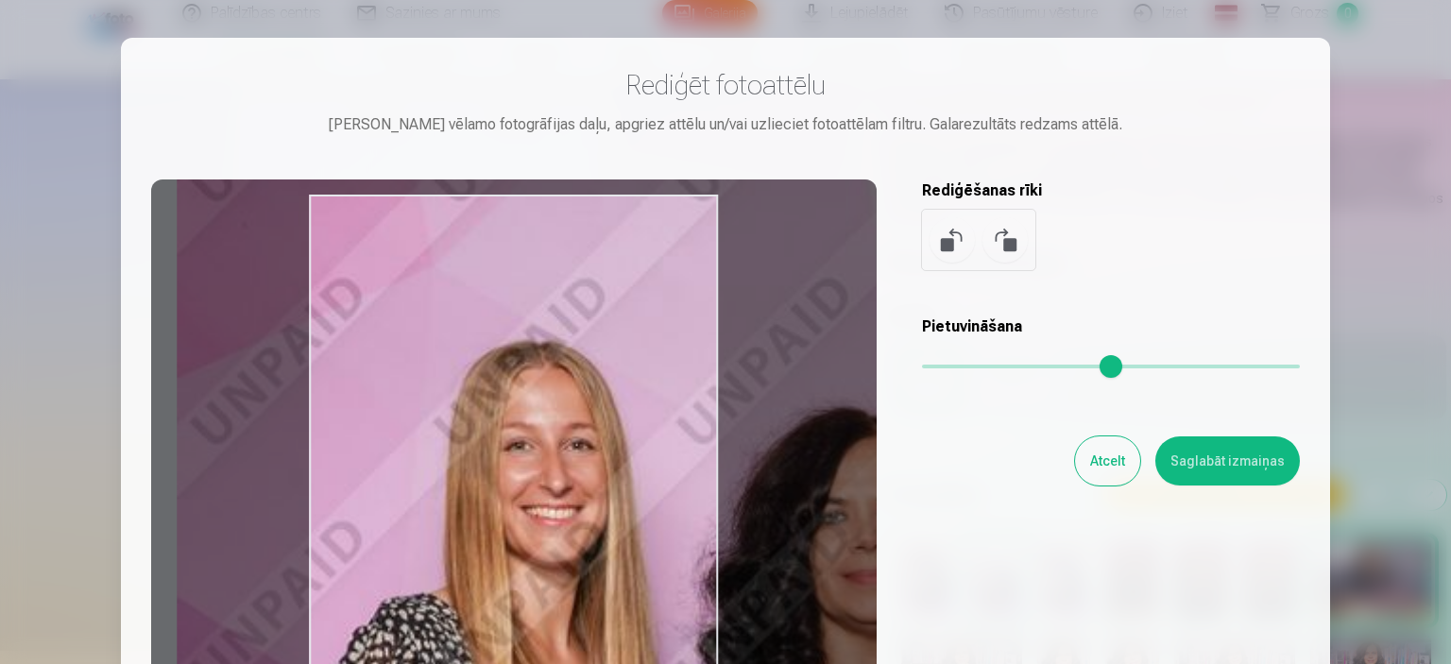
drag, startPoint x: 654, startPoint y: 383, endPoint x: 525, endPoint y: 223, distance: 204.9
click at [526, 234] on div at bounding box center [514, 476] width 726 height 593
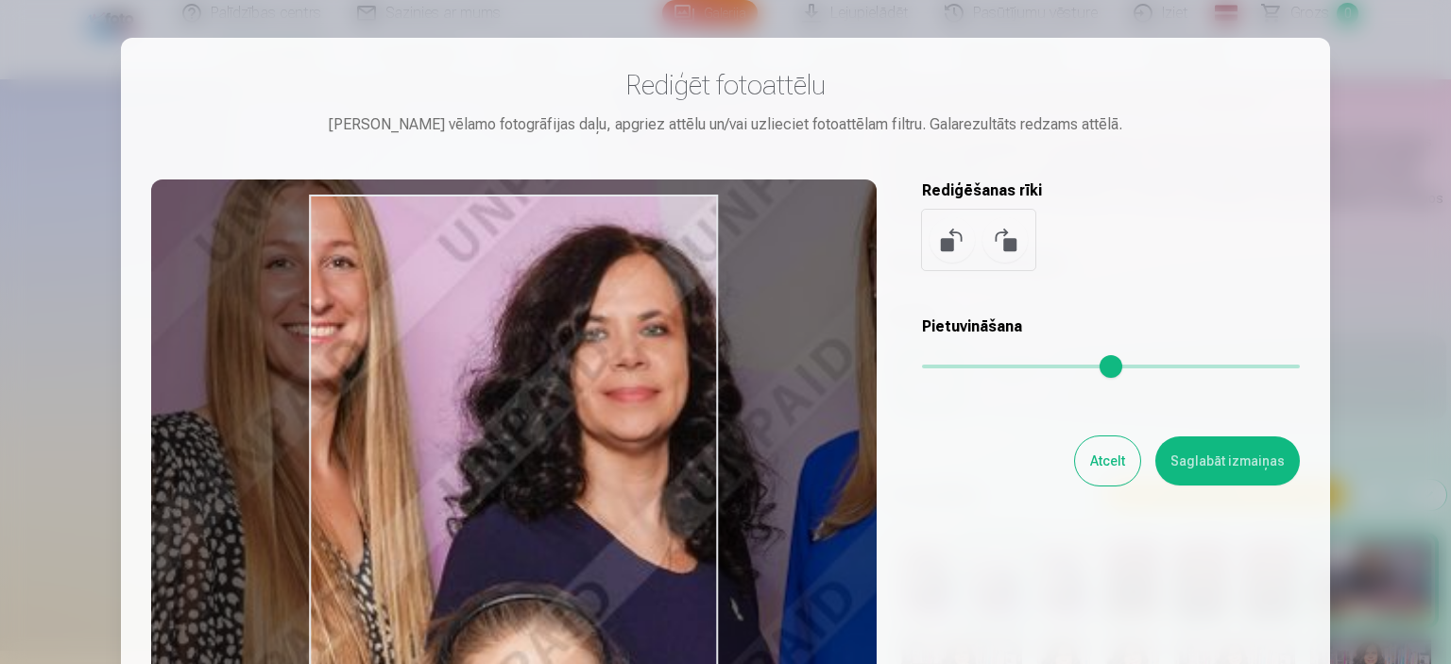
drag, startPoint x: 616, startPoint y: 481, endPoint x: 373, endPoint y: 323, distance: 289.6
click at [373, 323] on div at bounding box center [514, 476] width 726 height 593
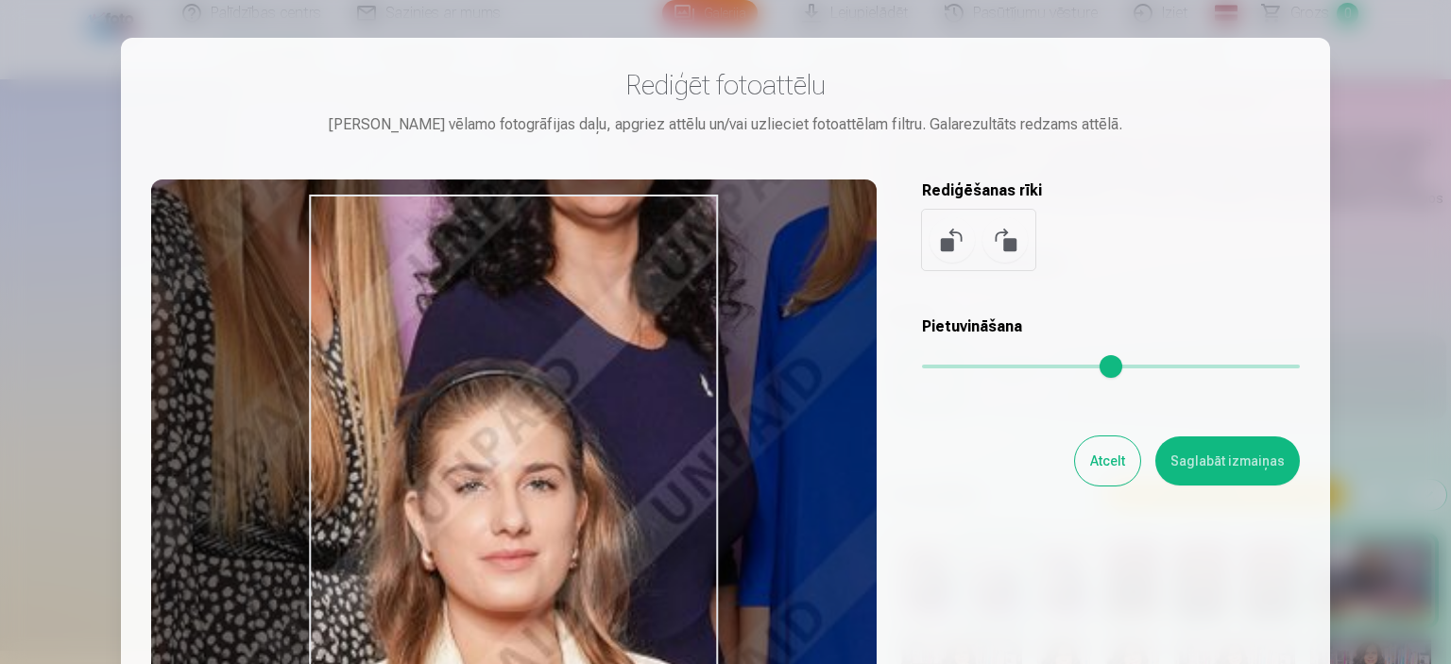
drag, startPoint x: 529, startPoint y: 517, endPoint x: 509, endPoint y: 306, distance: 211.6
click at [509, 306] on div at bounding box center [514, 476] width 726 height 593
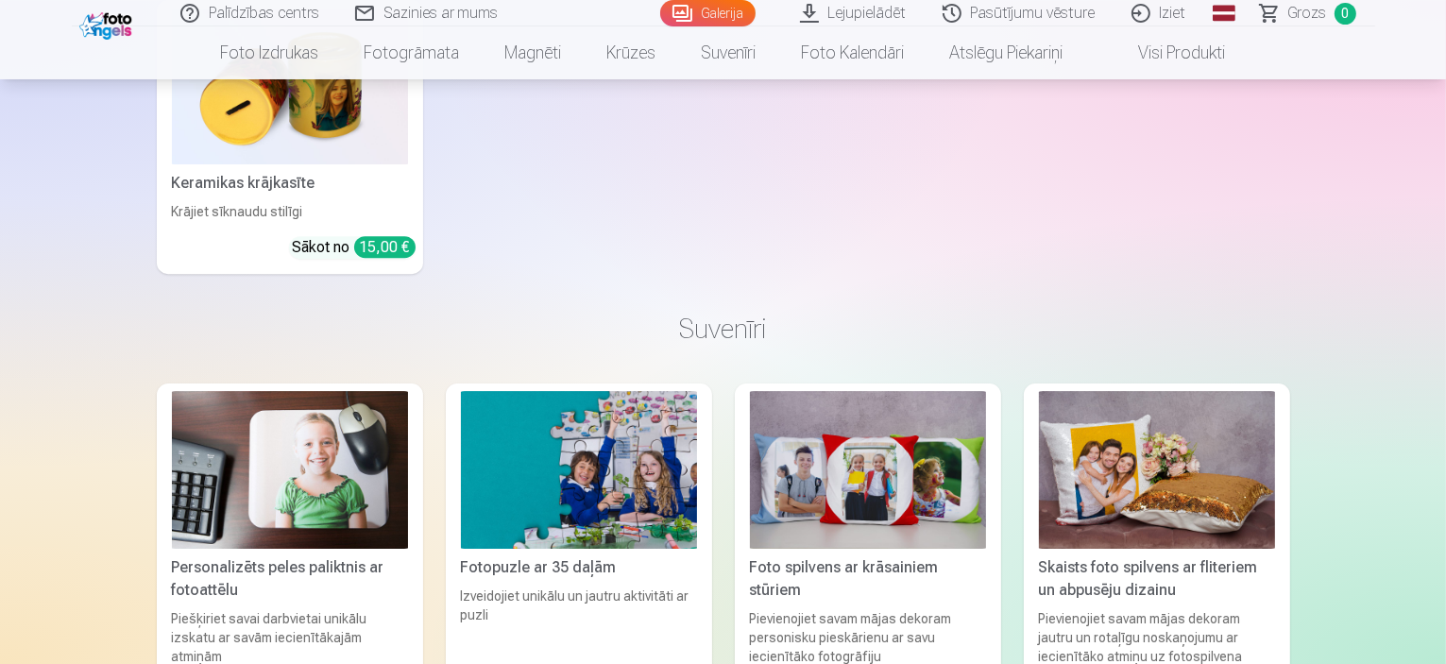
scroll to position [6519, 0]
